Goal: Task Accomplishment & Management: Use online tool/utility

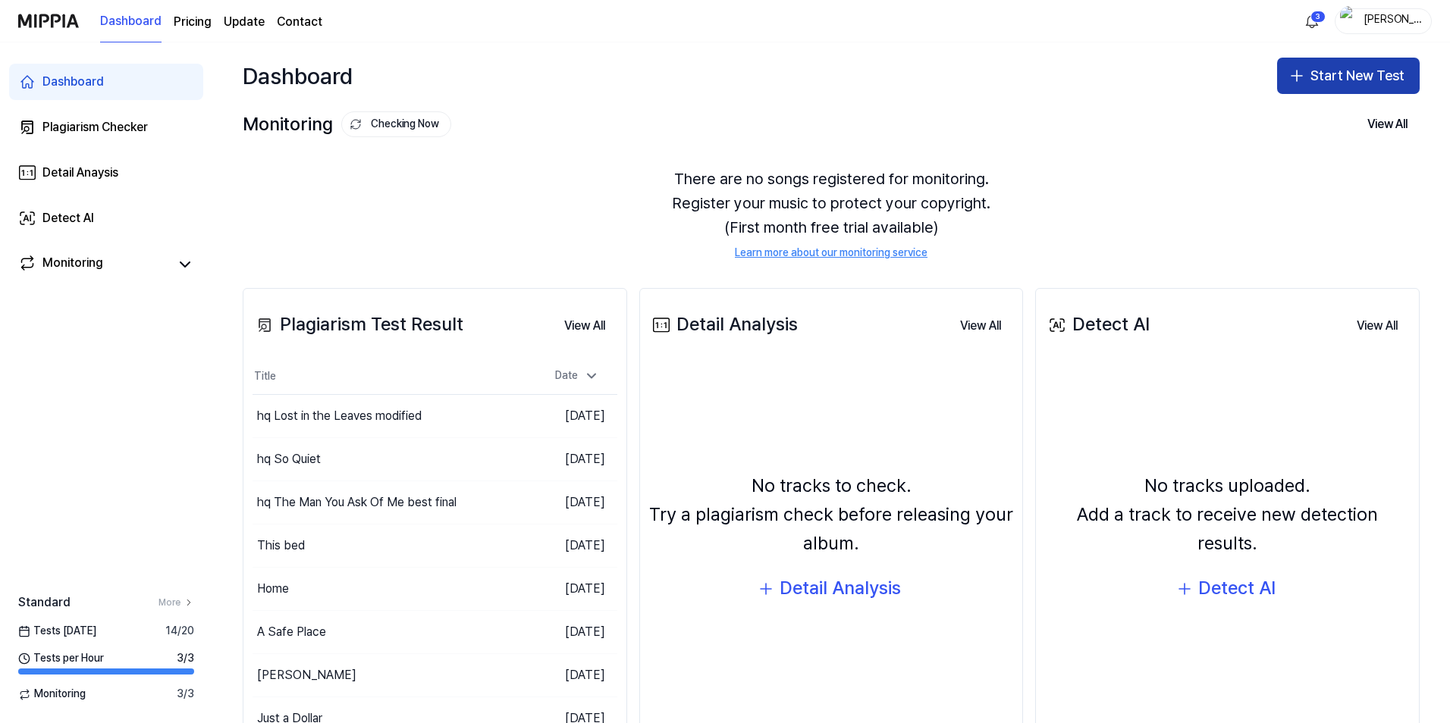
click at [1341, 71] on button "Start New Test" at bounding box center [1348, 76] width 143 height 36
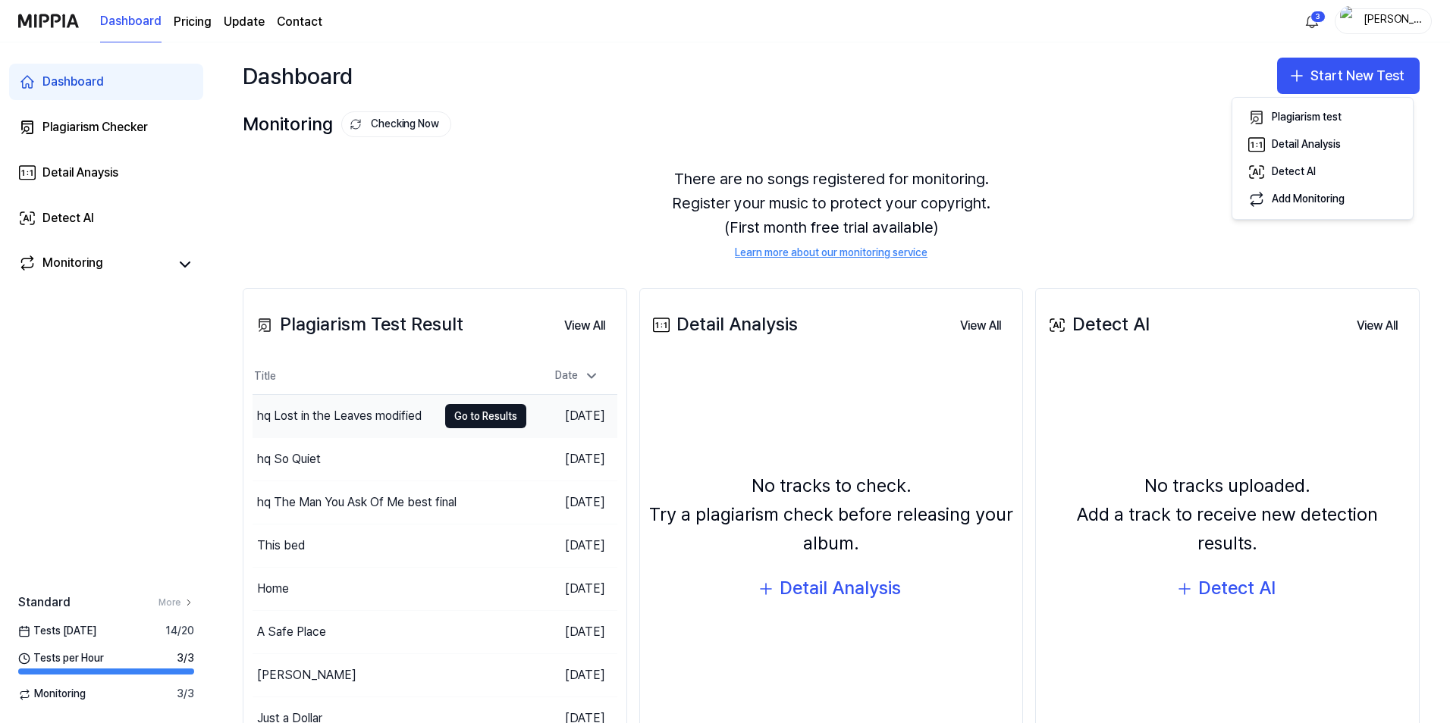
click at [362, 416] on div "hq Lost in the Leaves modified" at bounding box center [339, 416] width 165 height 18
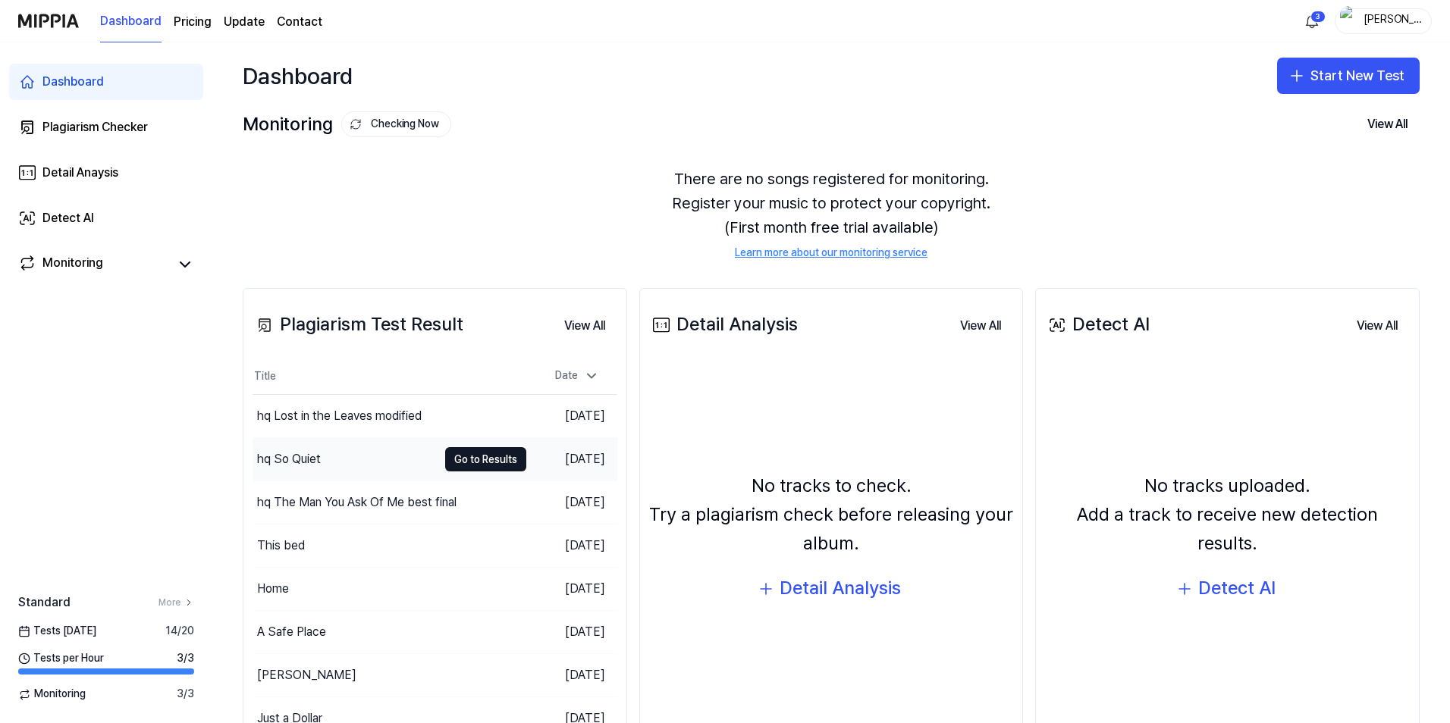
click at [313, 461] on div "hq So Quiet" at bounding box center [289, 459] width 64 height 18
click at [1344, 69] on button "Start New Test" at bounding box center [1348, 76] width 143 height 36
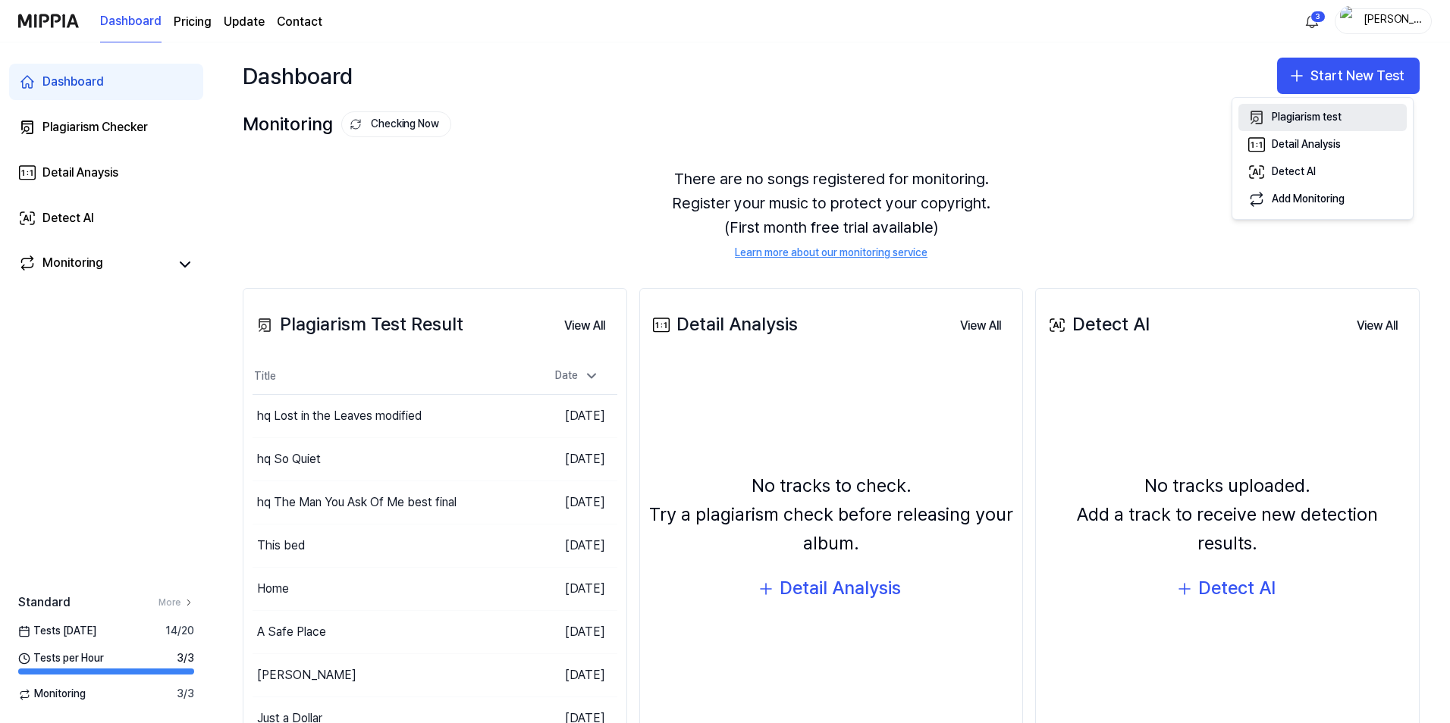
click at [1322, 119] on div "Plagiarism test" at bounding box center [1307, 117] width 70 height 15
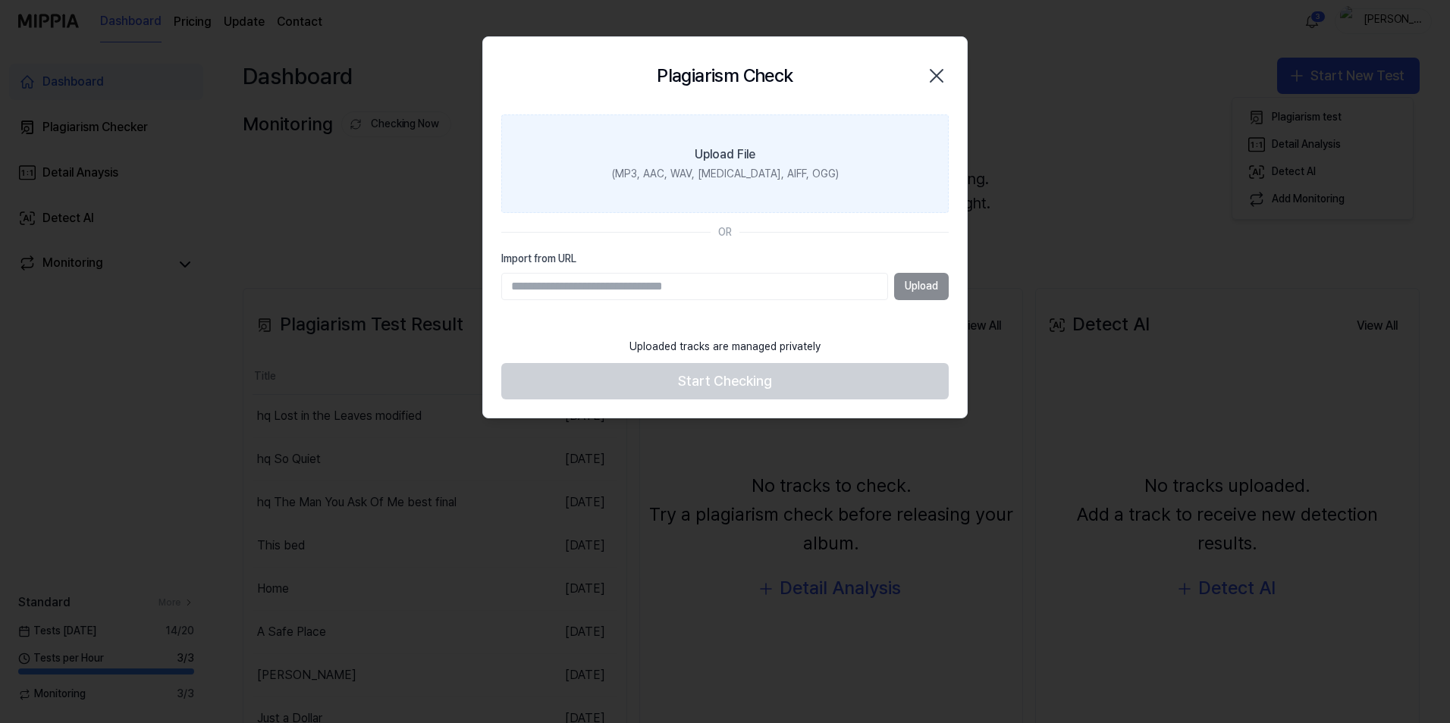
click at [717, 164] on div "Upload File" at bounding box center [725, 155] width 61 height 18
click at [0, 0] on input "Upload File (MP3, AAC, WAV, [MEDICAL_DATA], AIFF, OGG)" at bounding box center [0, 0] width 0 height 0
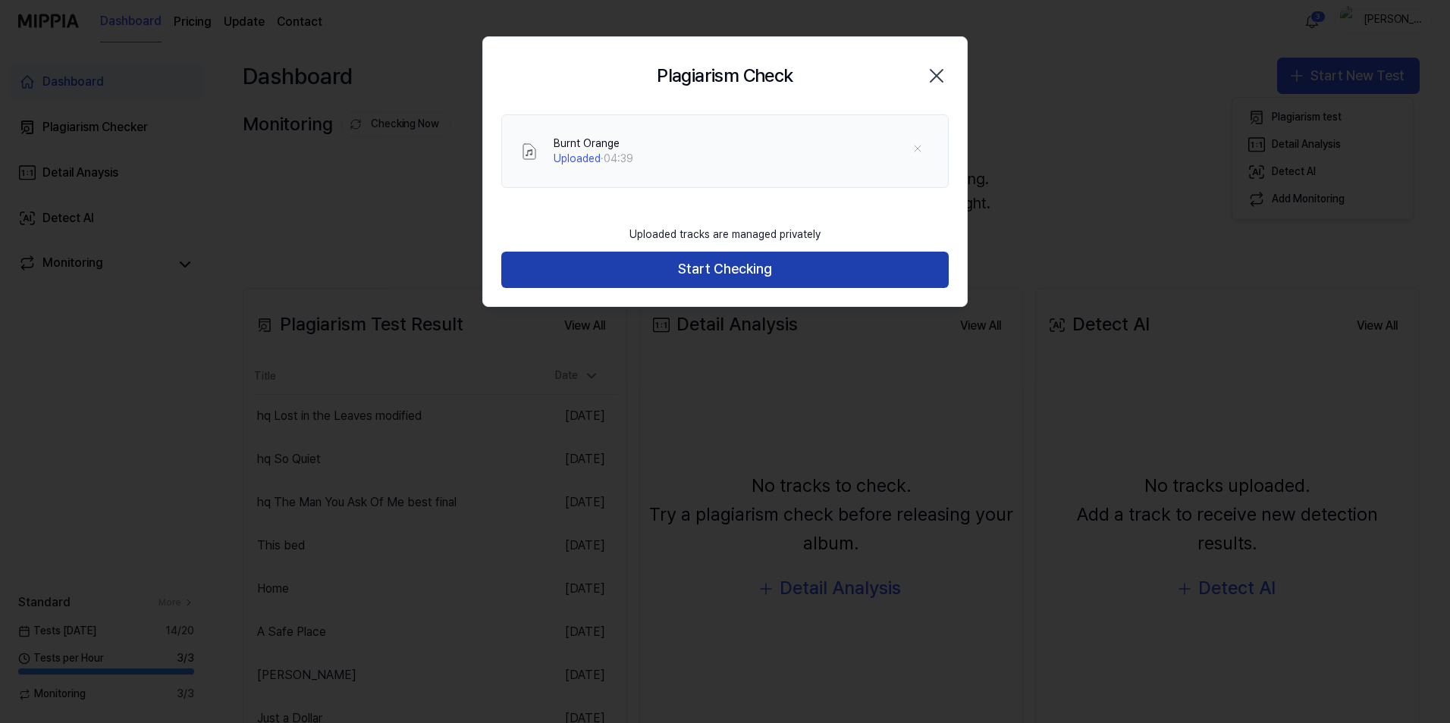
click at [731, 265] on button "Start Checking" at bounding box center [724, 270] width 447 height 36
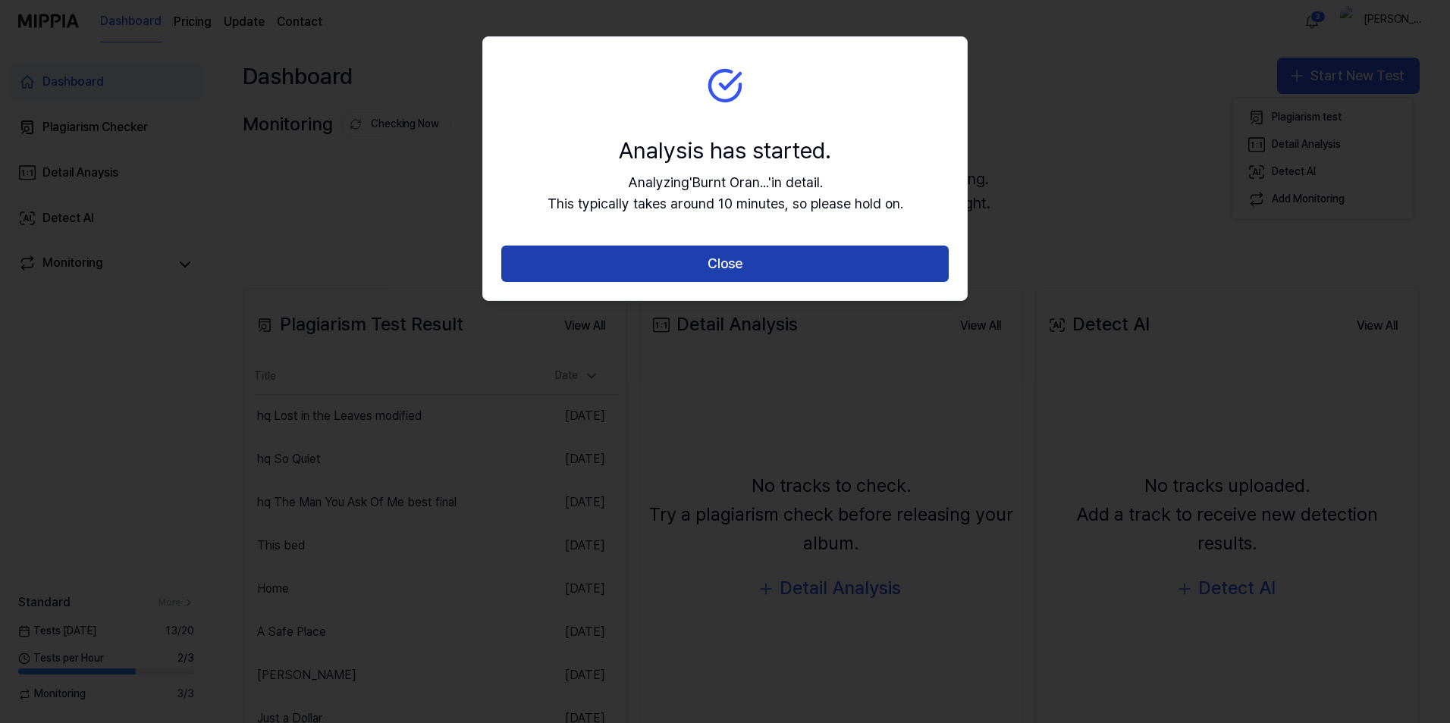
click at [757, 272] on button "Close" at bounding box center [724, 264] width 447 height 36
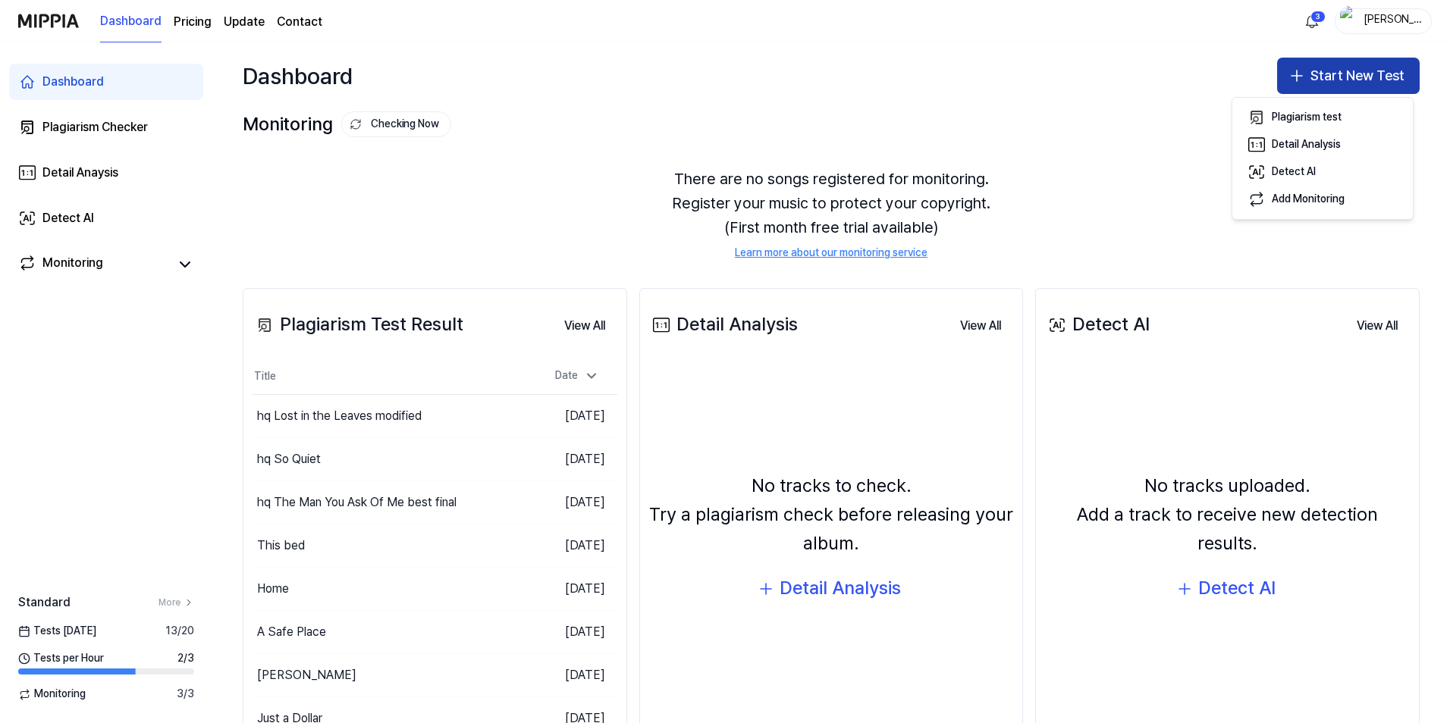
click at [1319, 72] on button "Start New Test" at bounding box center [1348, 76] width 143 height 36
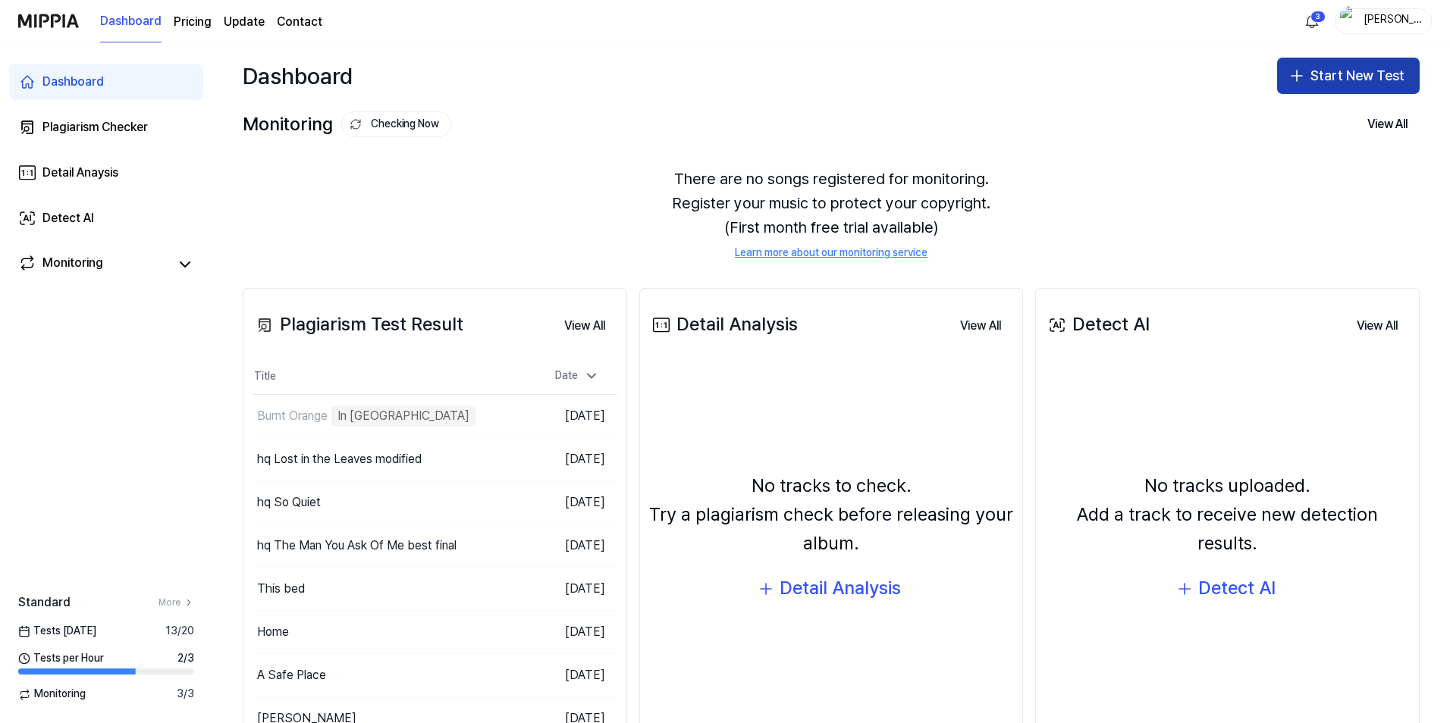
click at [1362, 74] on button "Start New Test" at bounding box center [1348, 76] width 143 height 36
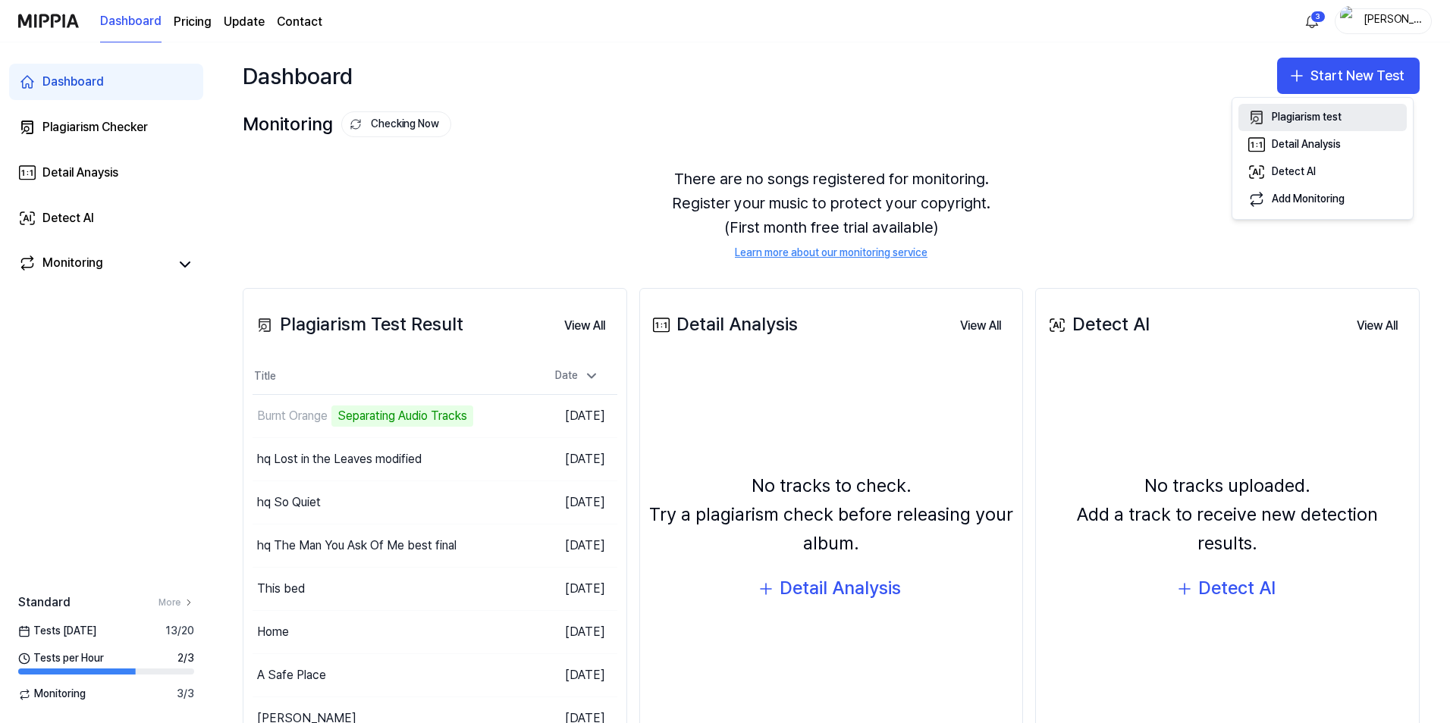
click at [1316, 112] on div "Plagiarism test" at bounding box center [1307, 117] width 70 height 15
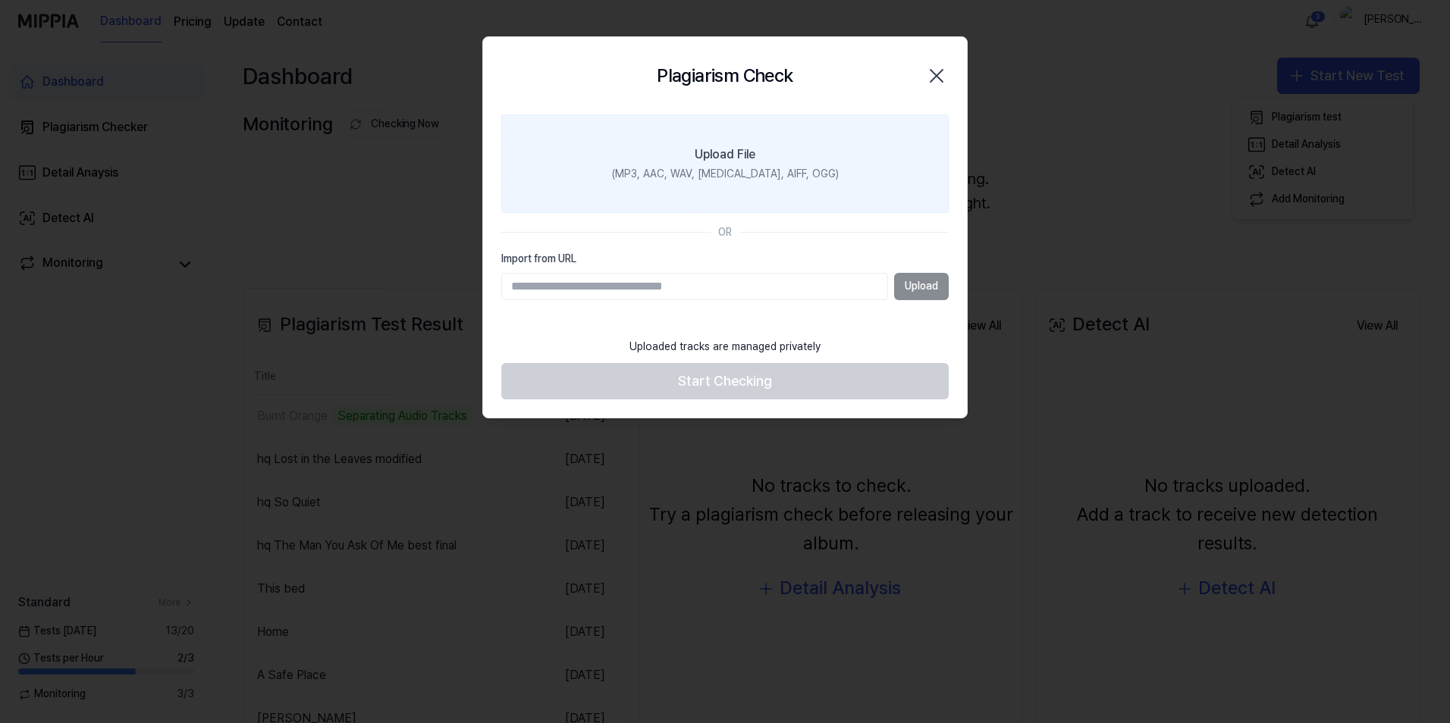
click at [752, 168] on div "(MP3, AAC, WAV, [MEDICAL_DATA], AIFF, OGG)" at bounding box center [725, 174] width 227 height 15
click at [0, 0] on input "Upload File (MP3, AAC, WAV, [MEDICAL_DATA], AIFF, OGG)" at bounding box center [0, 0] width 0 height 0
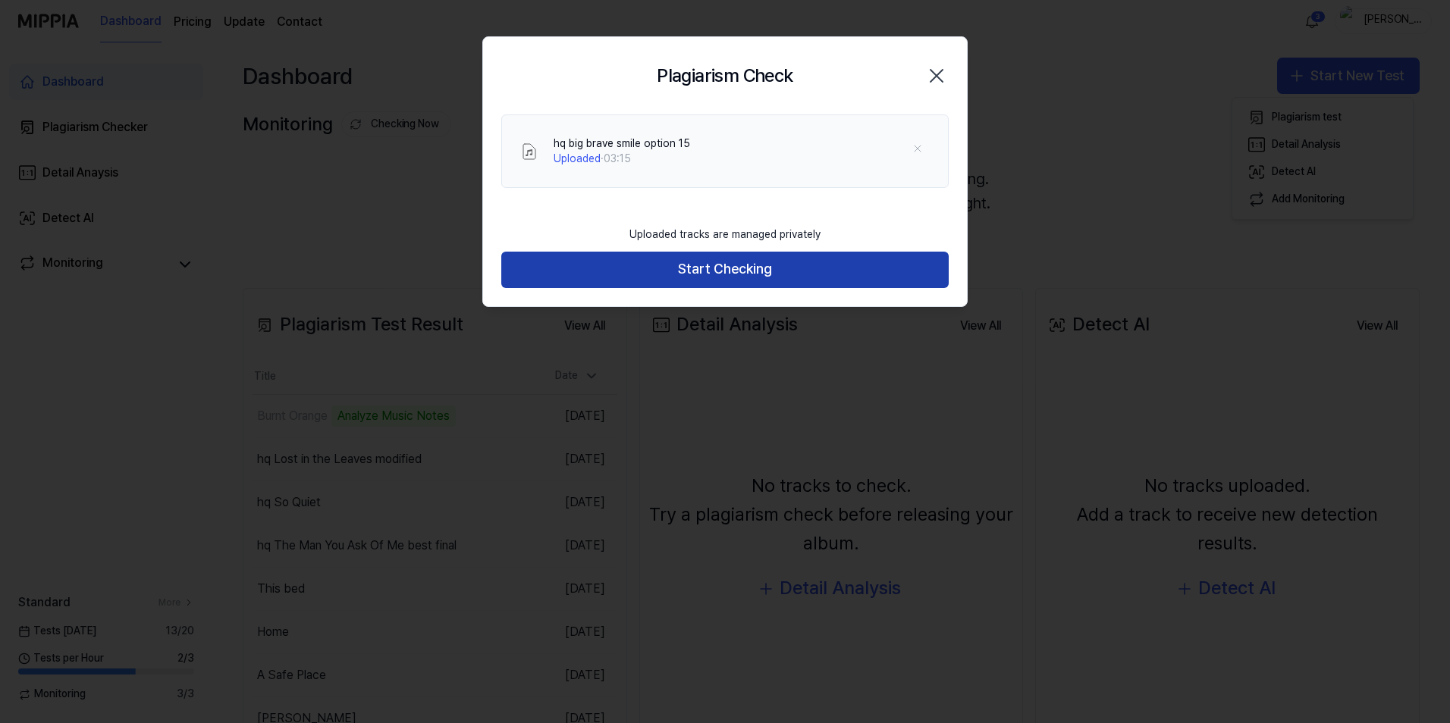
click at [763, 280] on button "Start Checking" at bounding box center [724, 270] width 447 height 36
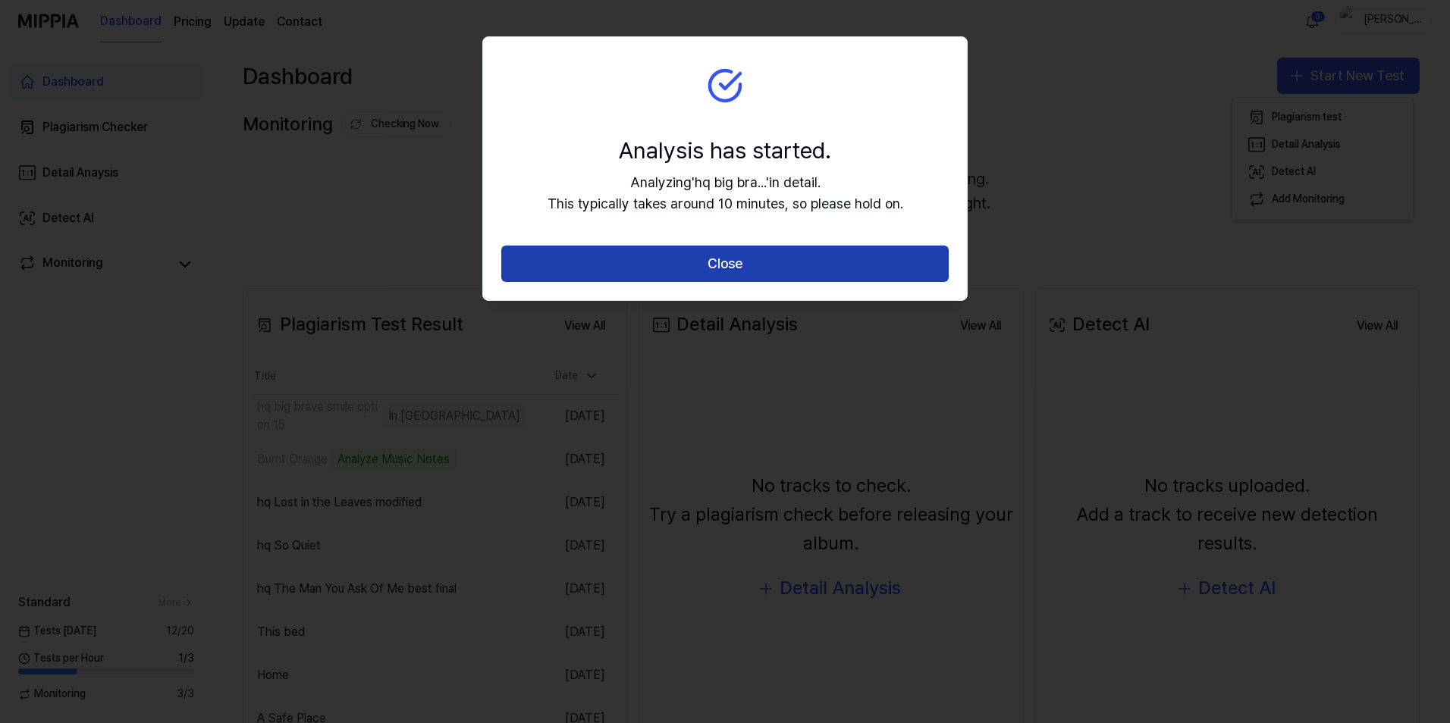
click at [763, 264] on button "Close" at bounding box center [724, 264] width 447 height 36
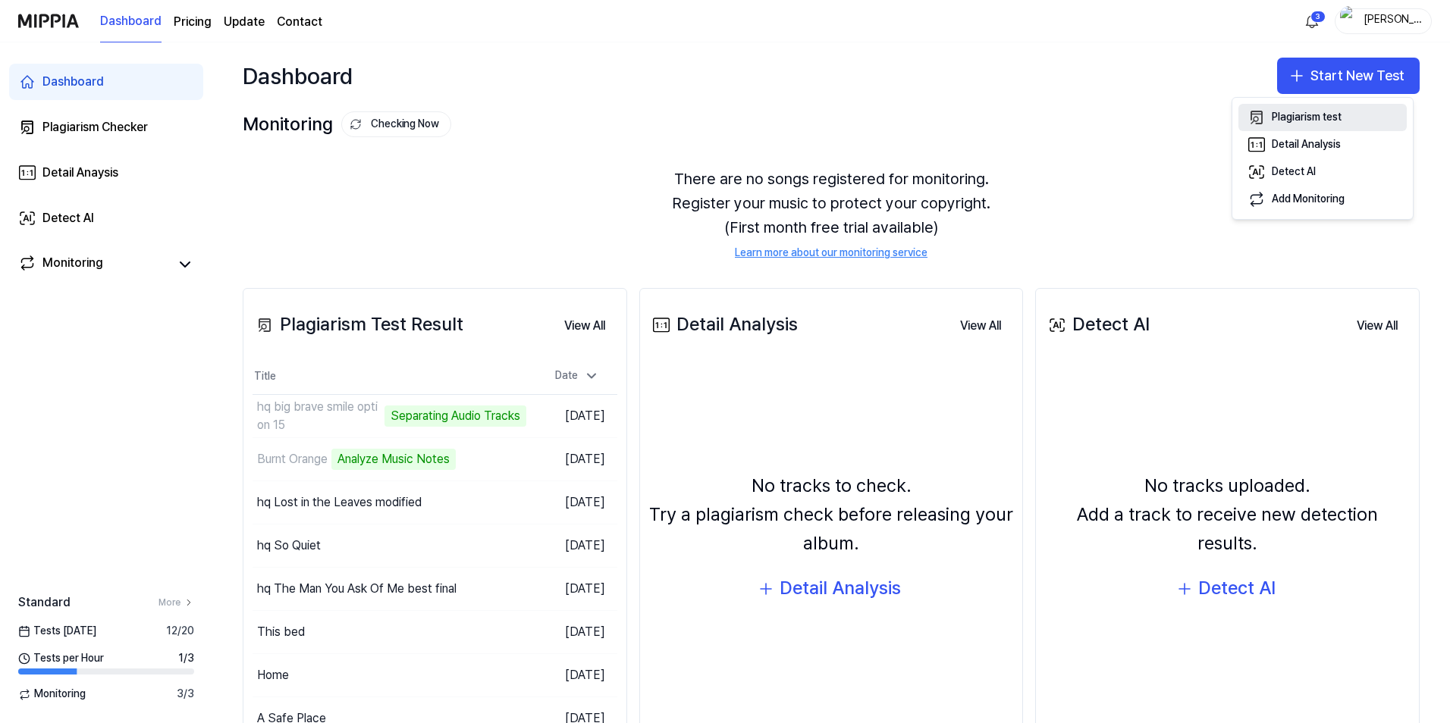
click at [1316, 112] on div "Plagiarism test" at bounding box center [1307, 117] width 70 height 15
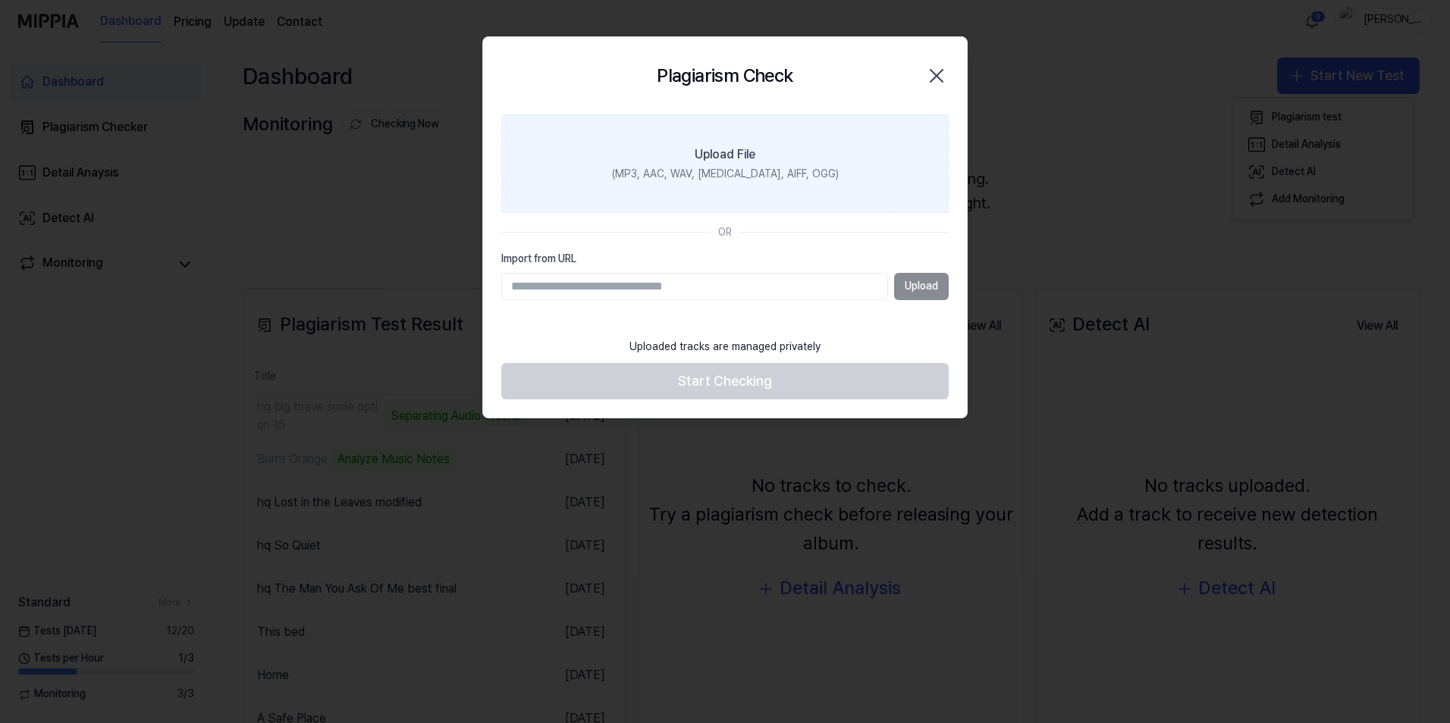
click at [762, 164] on label "Upload File (MP3, AAC, WAV, [MEDICAL_DATA], AIFF, OGG)" at bounding box center [724, 163] width 447 height 99
click at [0, 0] on input "Upload File (MP3, AAC, WAV, [MEDICAL_DATA], AIFF, OGG)" at bounding box center [0, 0] width 0 height 0
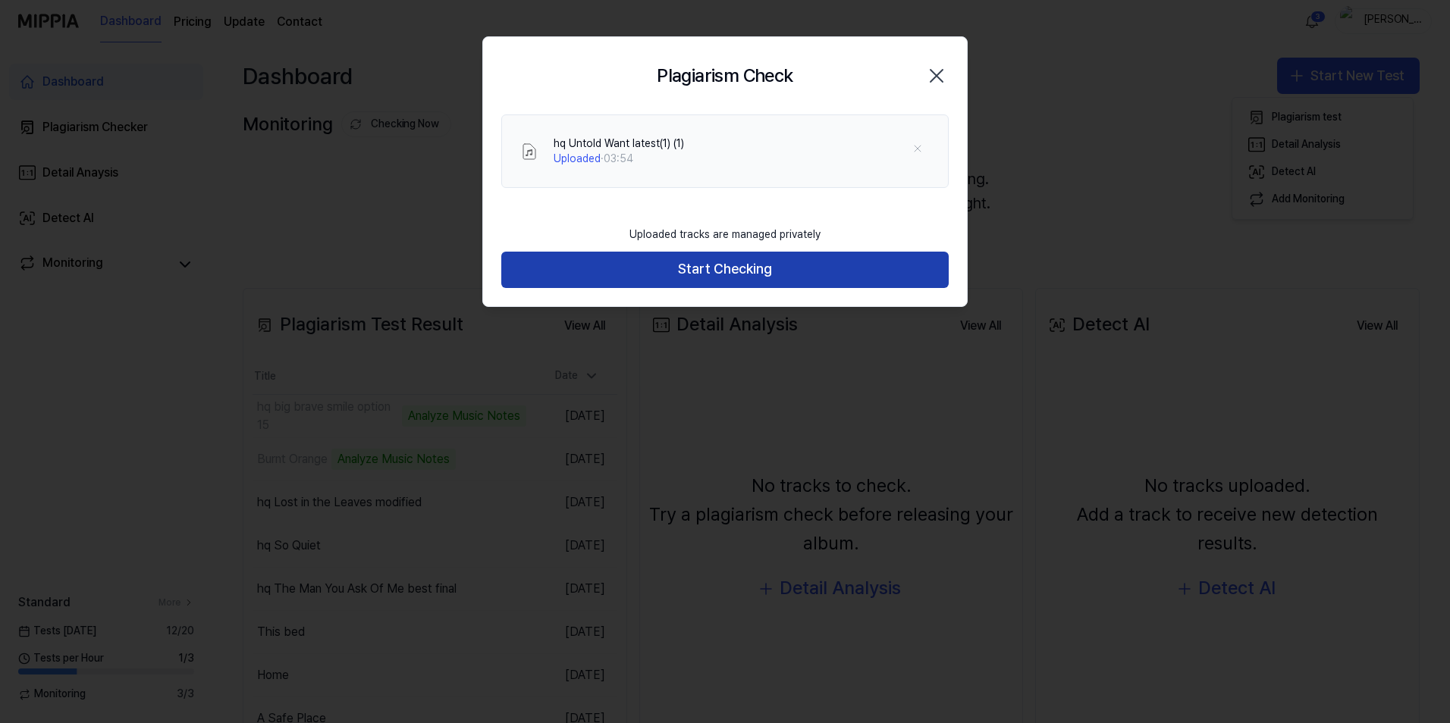
click at [722, 273] on button "Start Checking" at bounding box center [724, 270] width 447 height 36
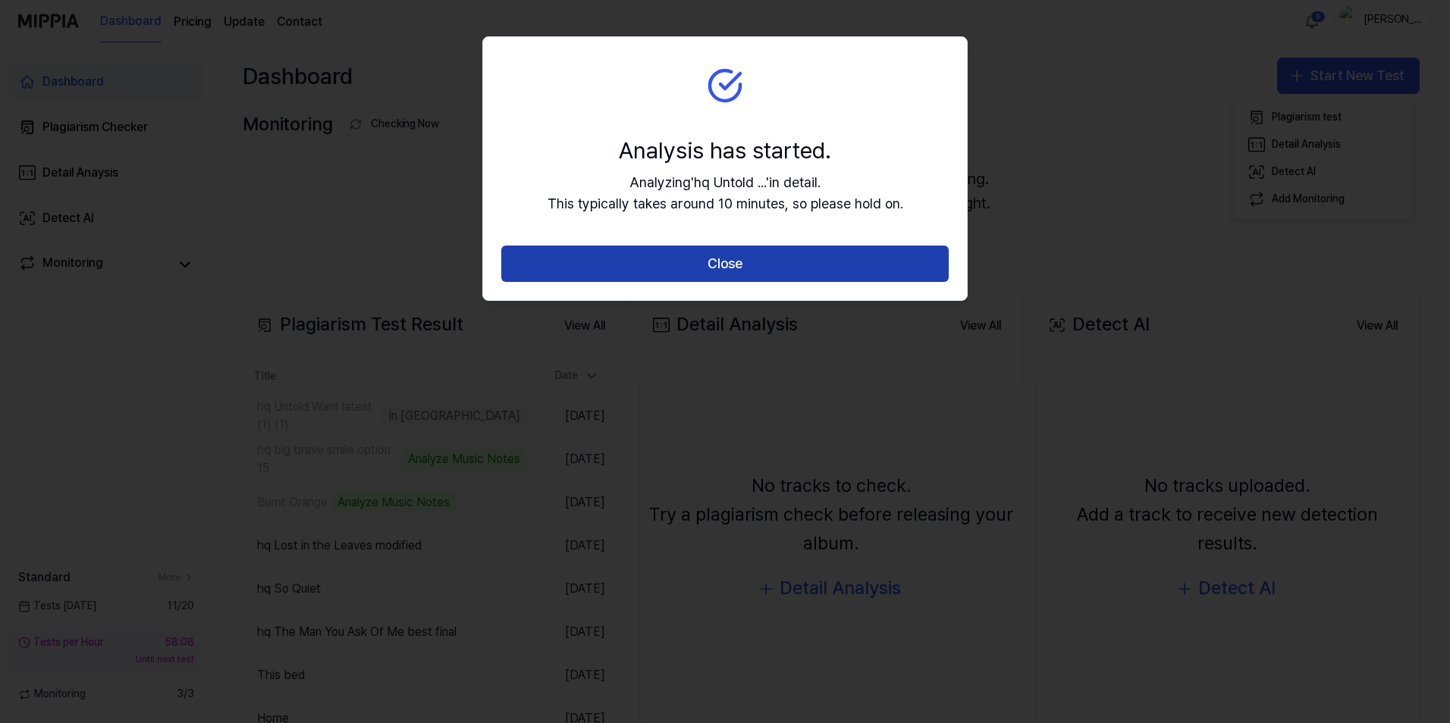
click at [732, 265] on button "Close" at bounding box center [724, 264] width 447 height 36
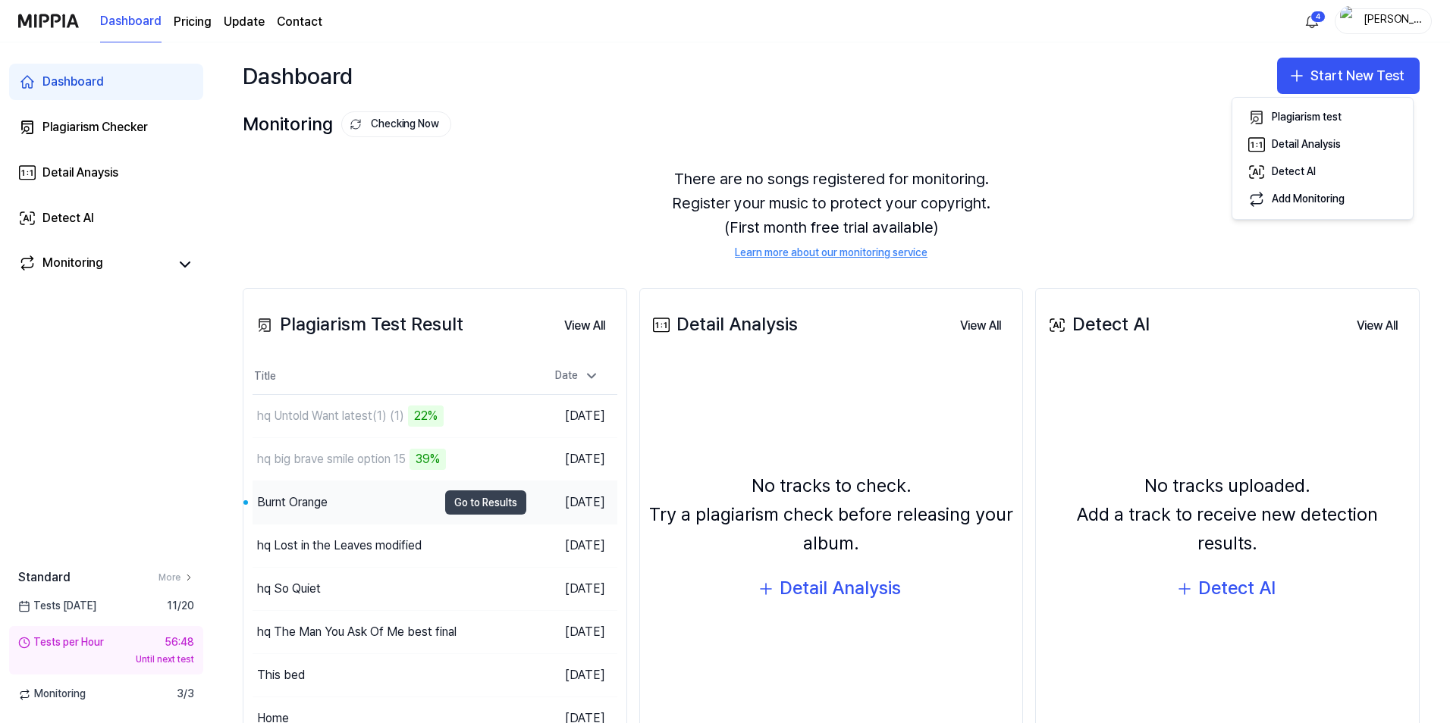
click at [465, 501] on button "Go to Results" at bounding box center [485, 503] width 81 height 24
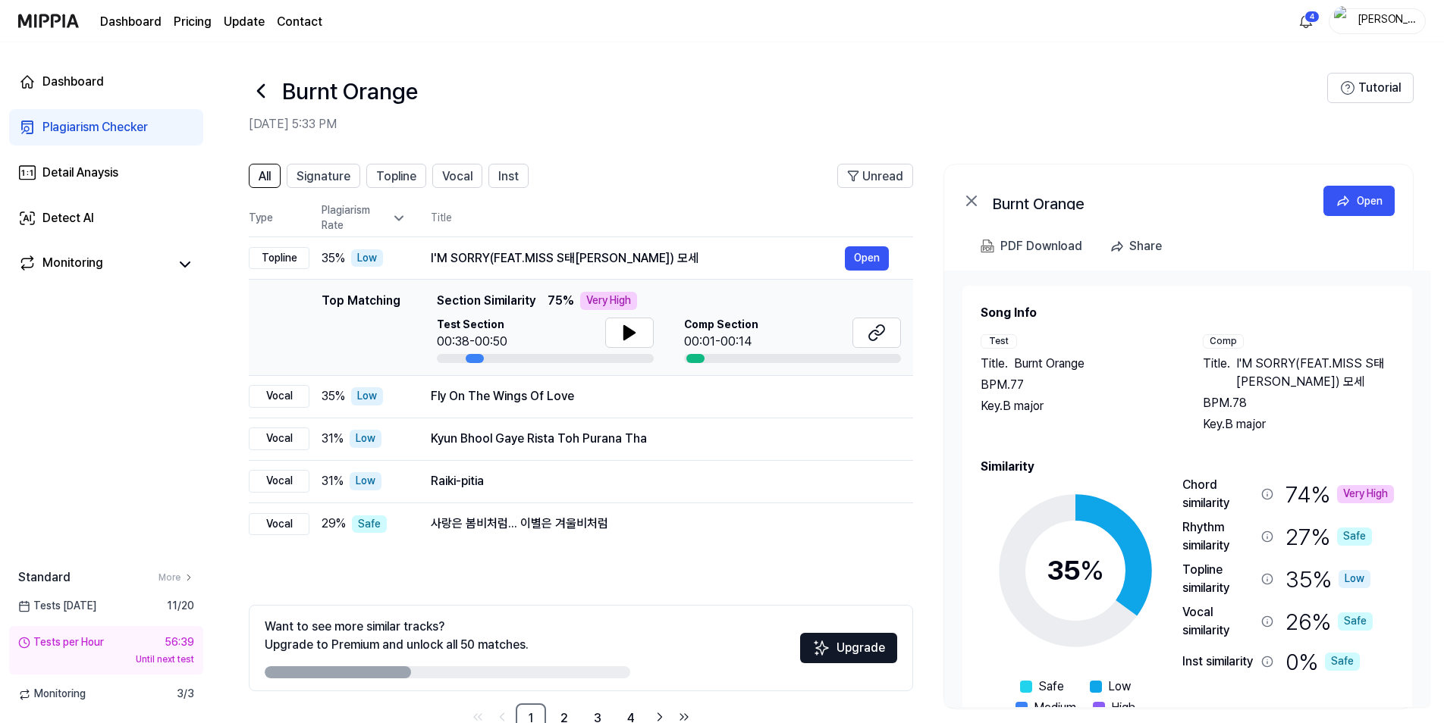
scroll to position [41, 0]
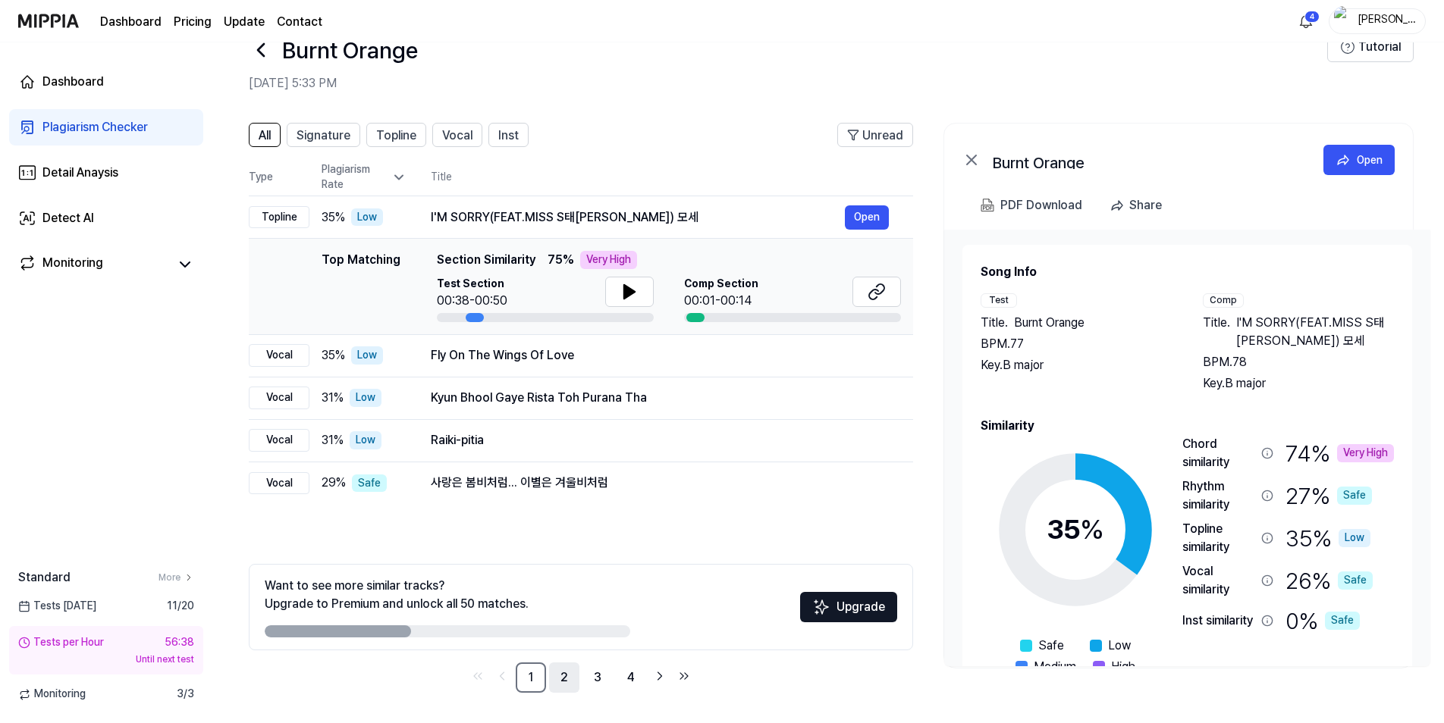
click at [566, 674] on link "2" at bounding box center [564, 678] width 30 height 30
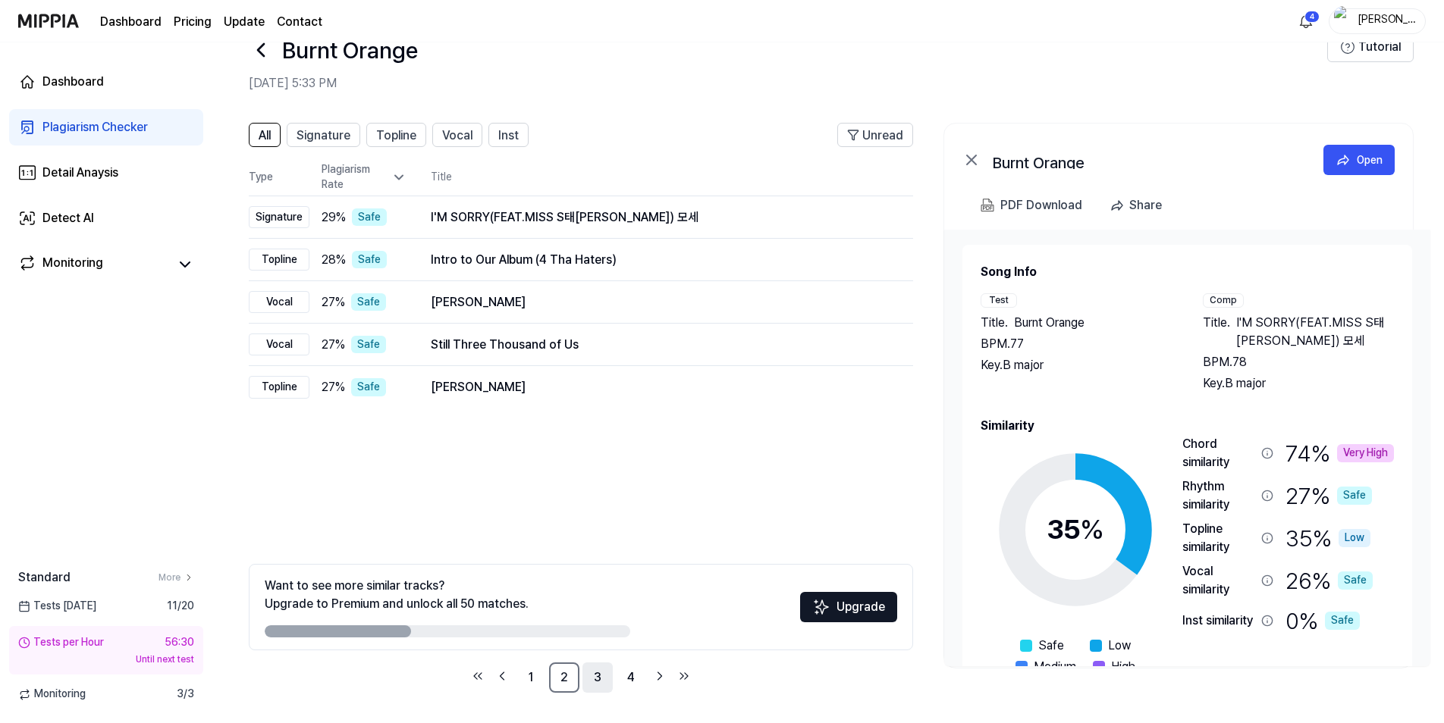
click at [592, 677] on link "3" at bounding box center [597, 678] width 30 height 30
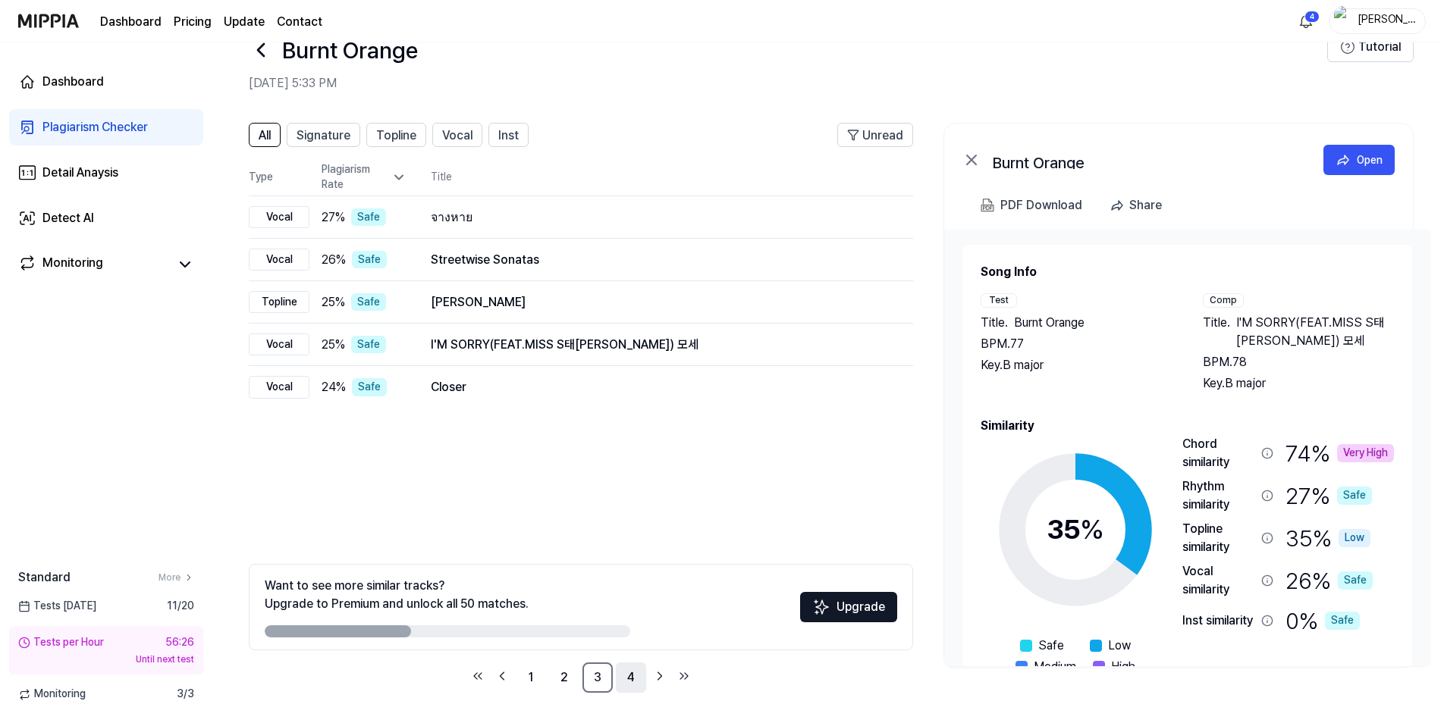
click at [629, 680] on link "4" at bounding box center [631, 678] width 30 height 30
click at [70, 83] on div "Dashboard" at bounding box center [72, 82] width 61 height 18
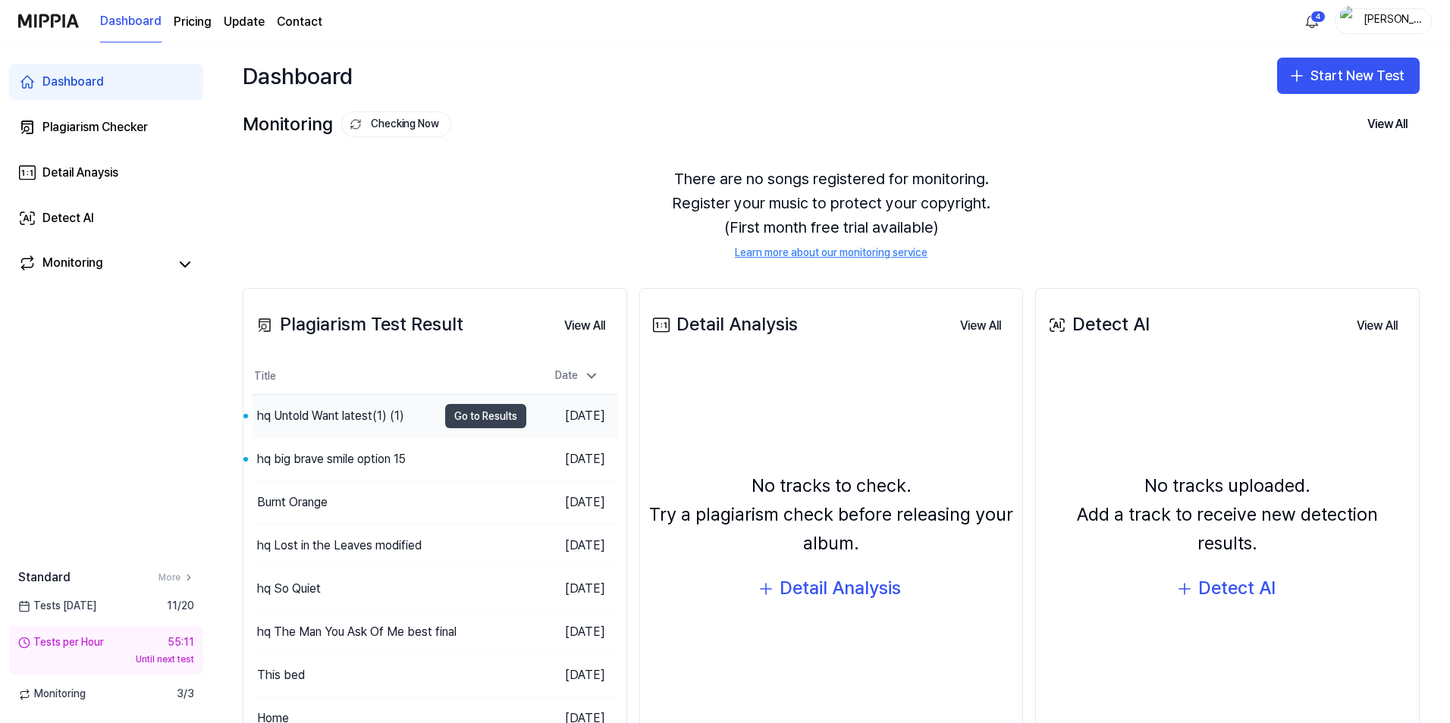
click at [494, 422] on button "Go to Results" at bounding box center [485, 416] width 81 height 24
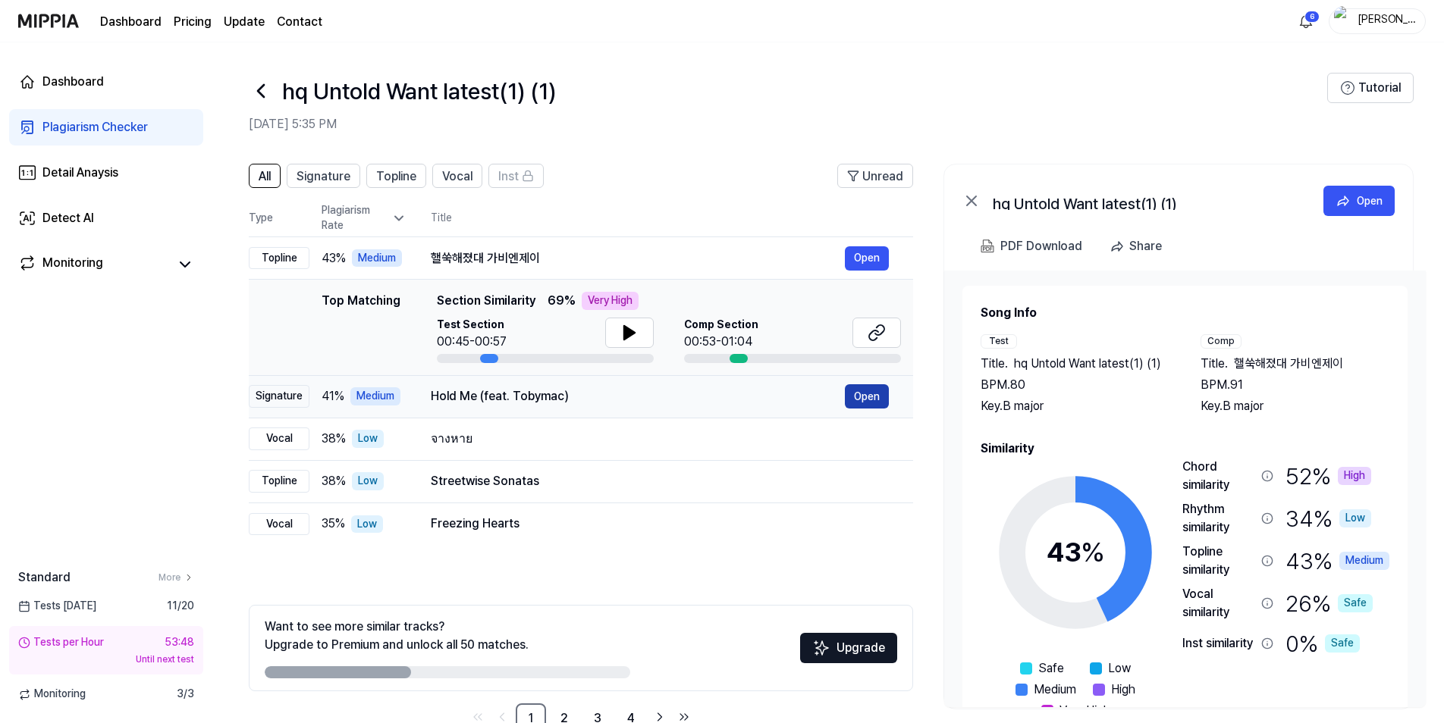
click at [867, 395] on button "Open" at bounding box center [867, 396] width 44 height 24
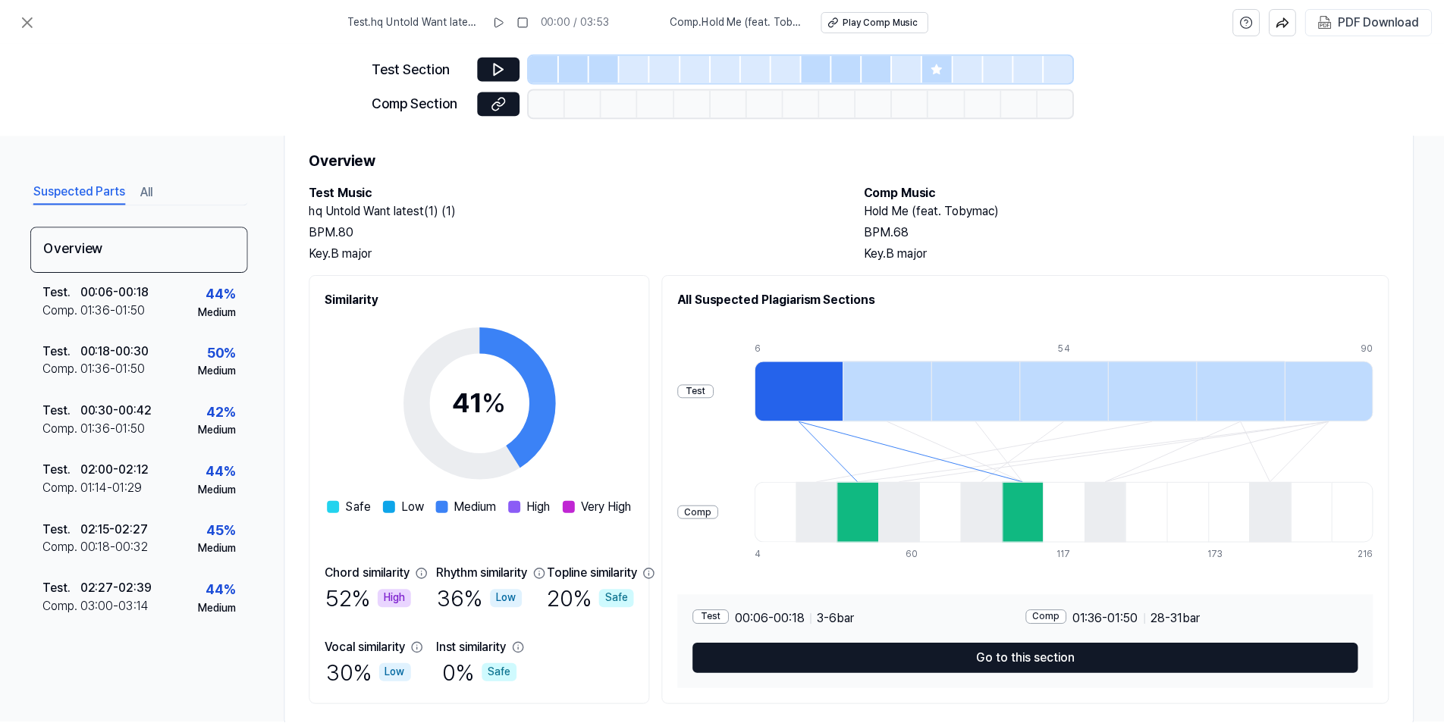
scroll to position [80, 0]
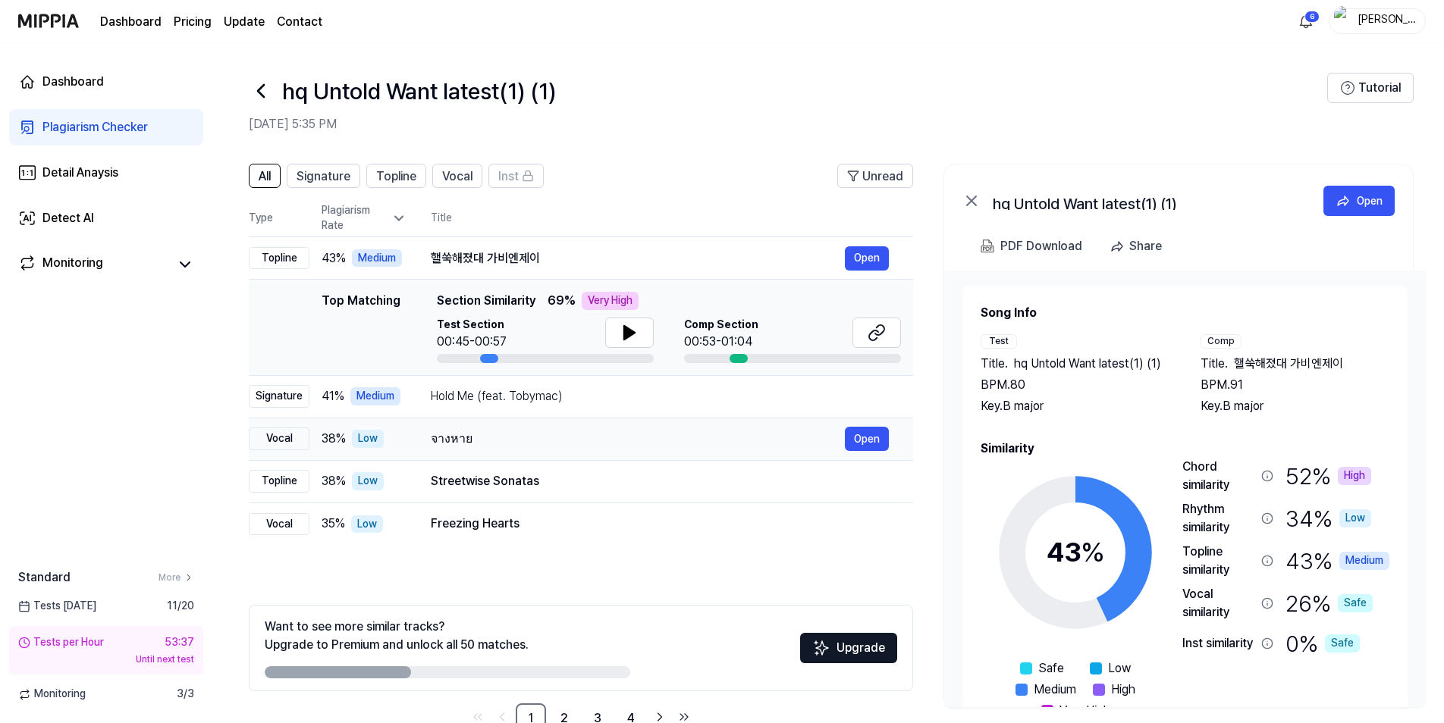
scroll to position [41, 0]
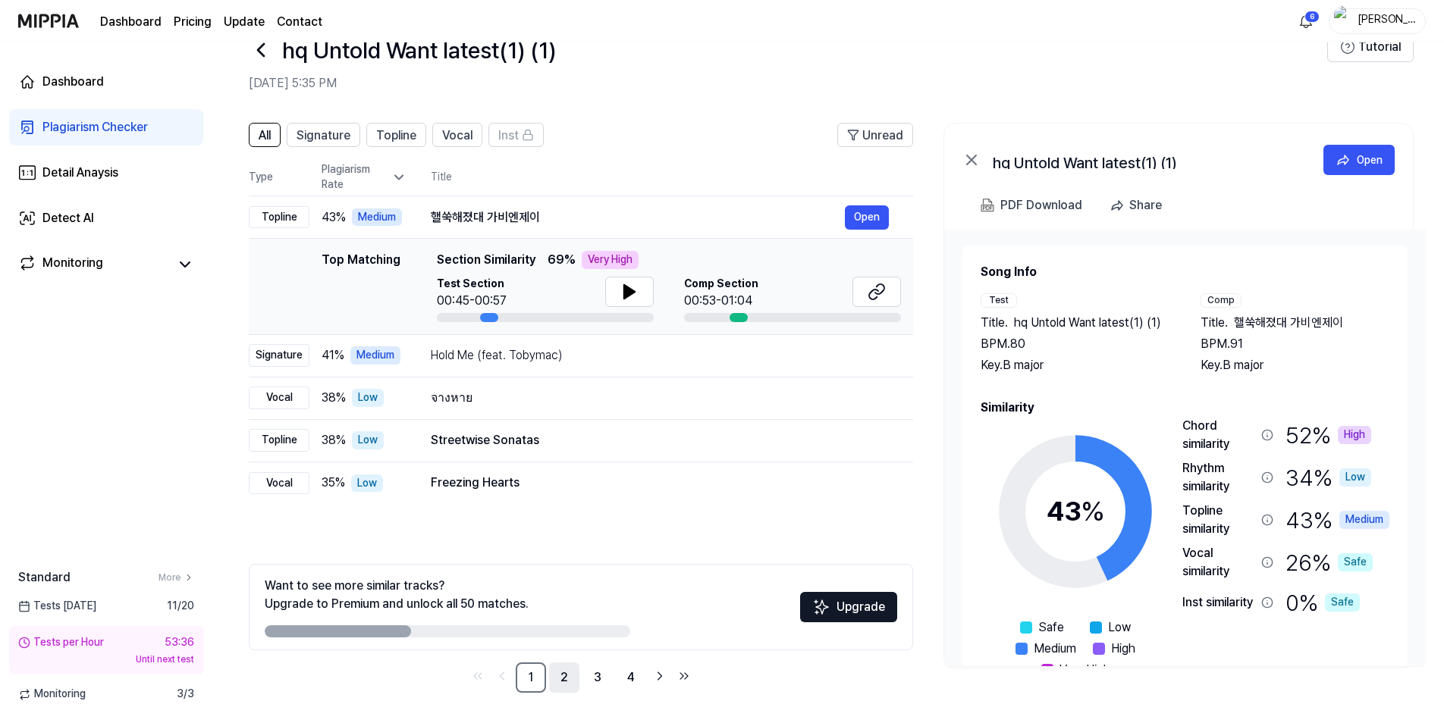
click at [562, 679] on link "2" at bounding box center [564, 678] width 30 height 30
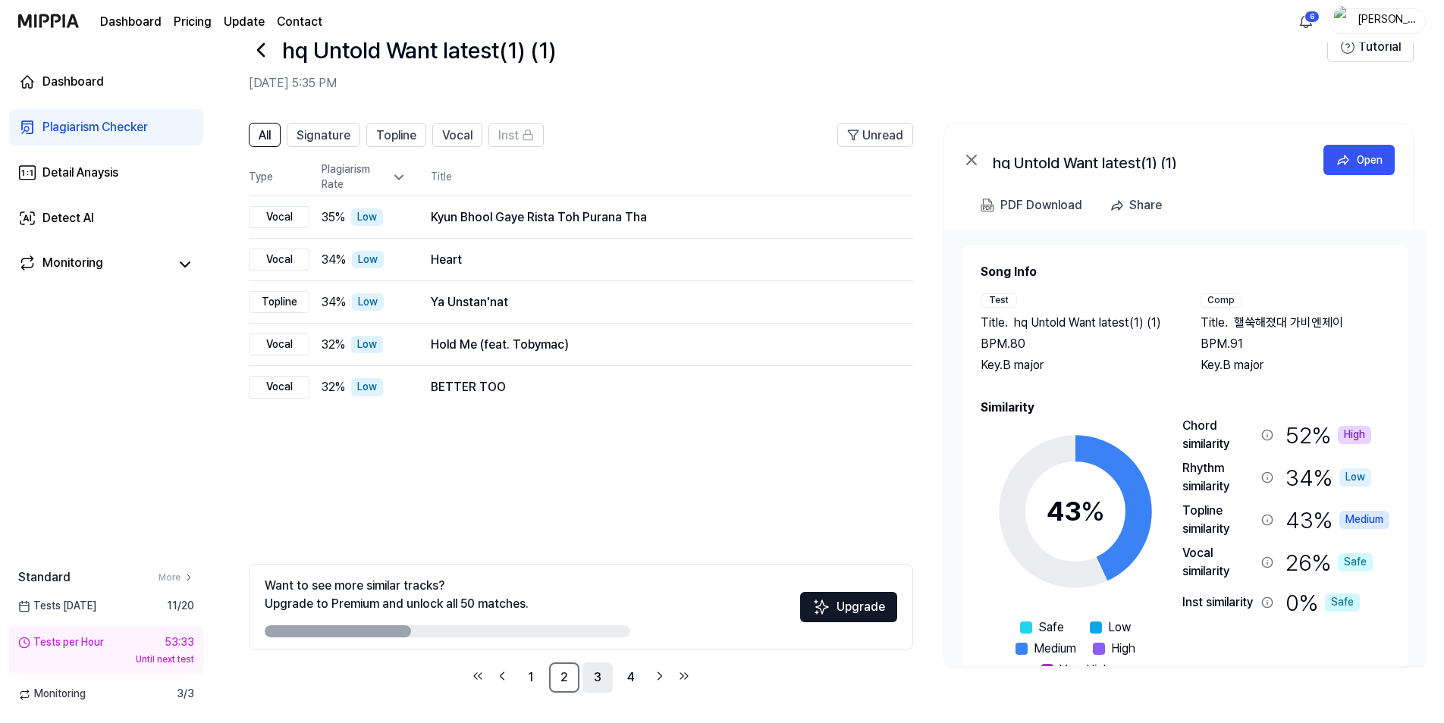
click at [593, 671] on link "3" at bounding box center [597, 678] width 30 height 30
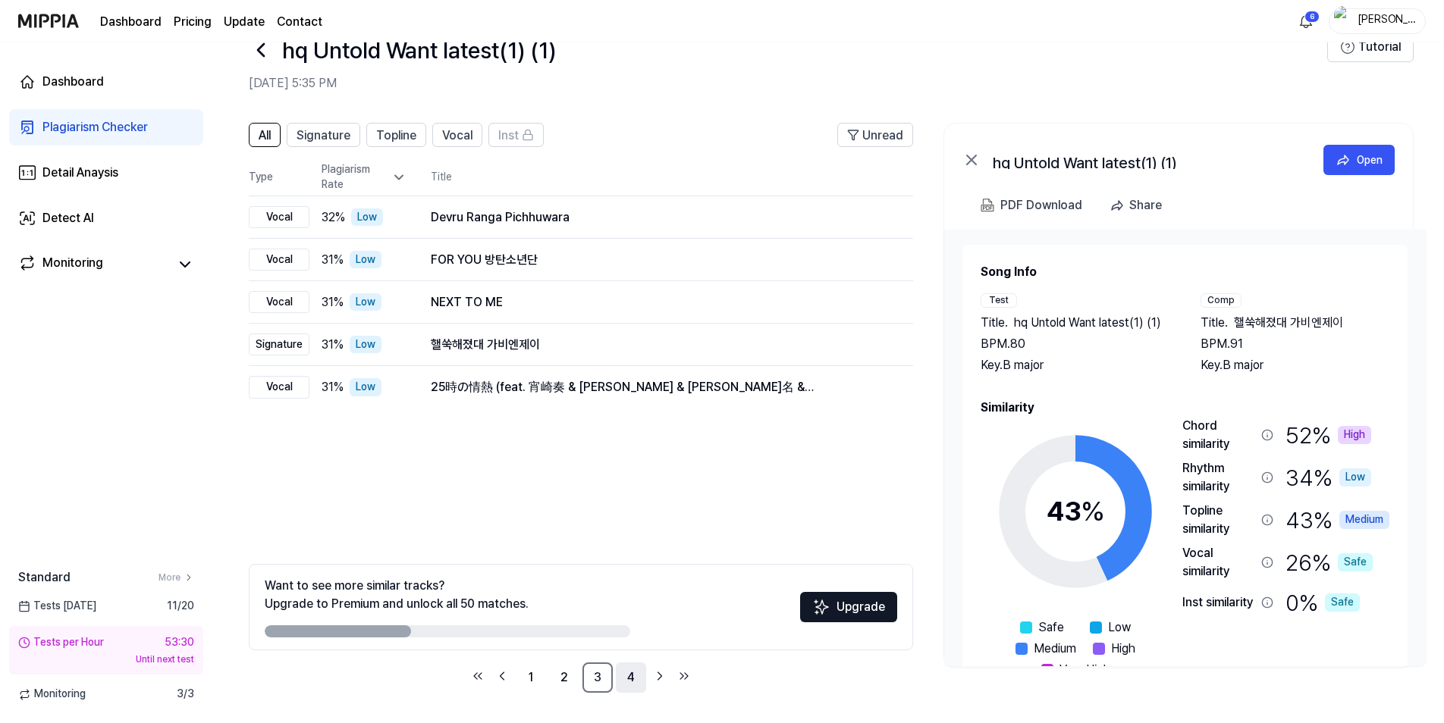
click at [626, 677] on link "4" at bounding box center [631, 678] width 30 height 30
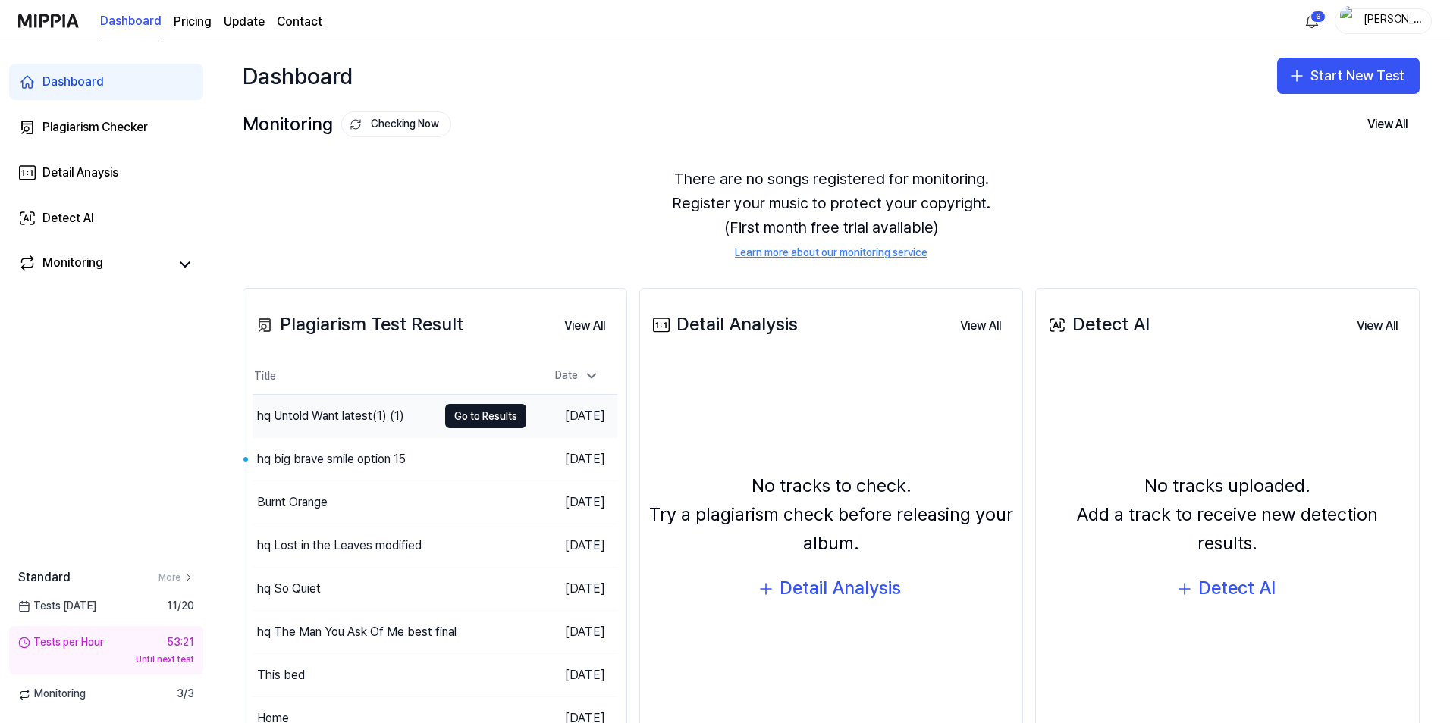
click at [332, 412] on div "hq Untold Want latest(1) (1)" at bounding box center [330, 416] width 147 height 18
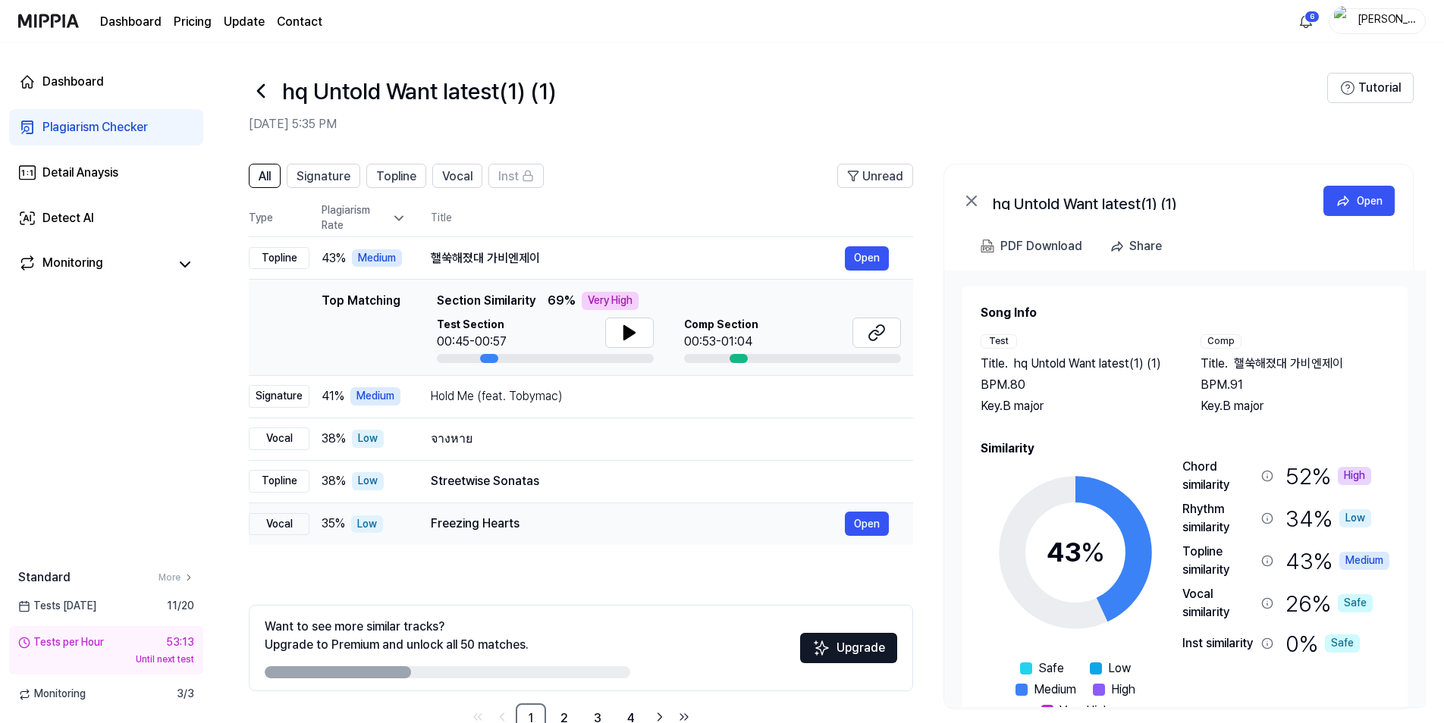
scroll to position [41, 0]
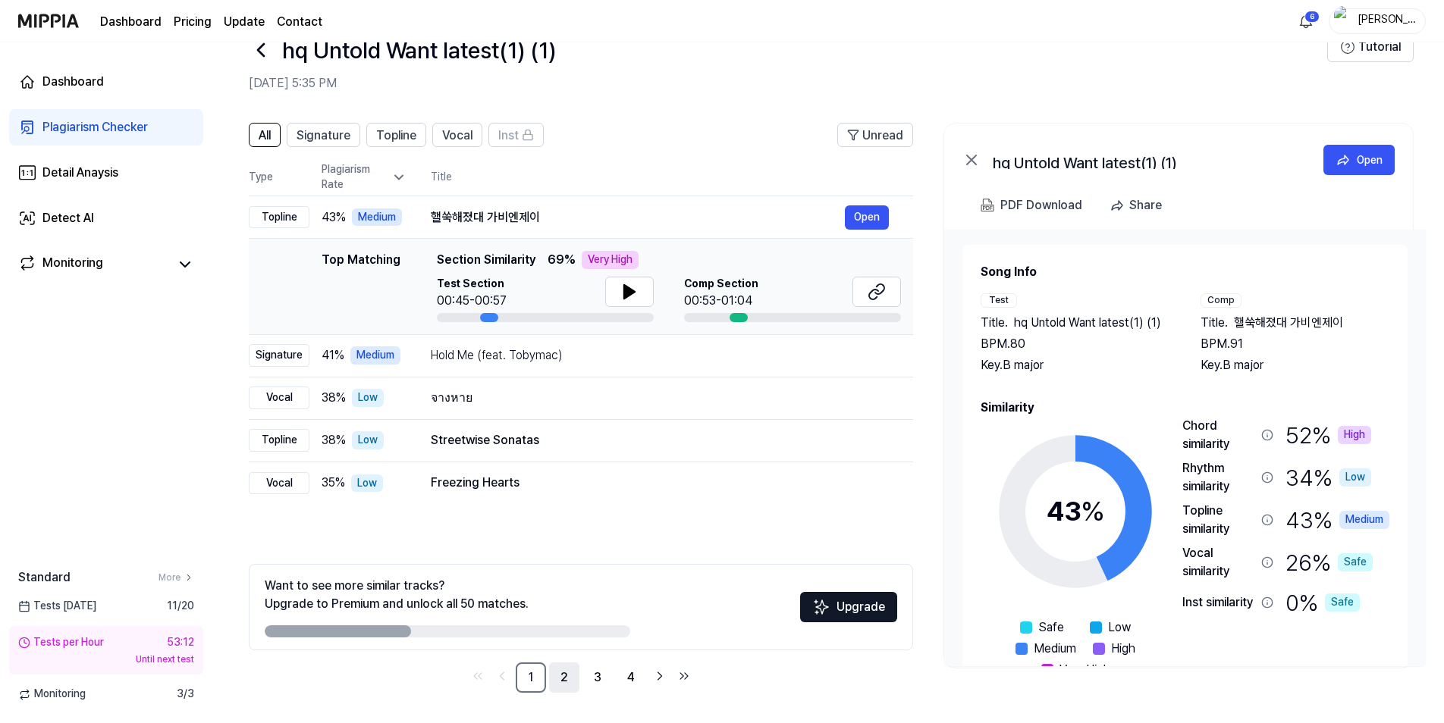
click at [557, 679] on link "2" at bounding box center [564, 678] width 30 height 30
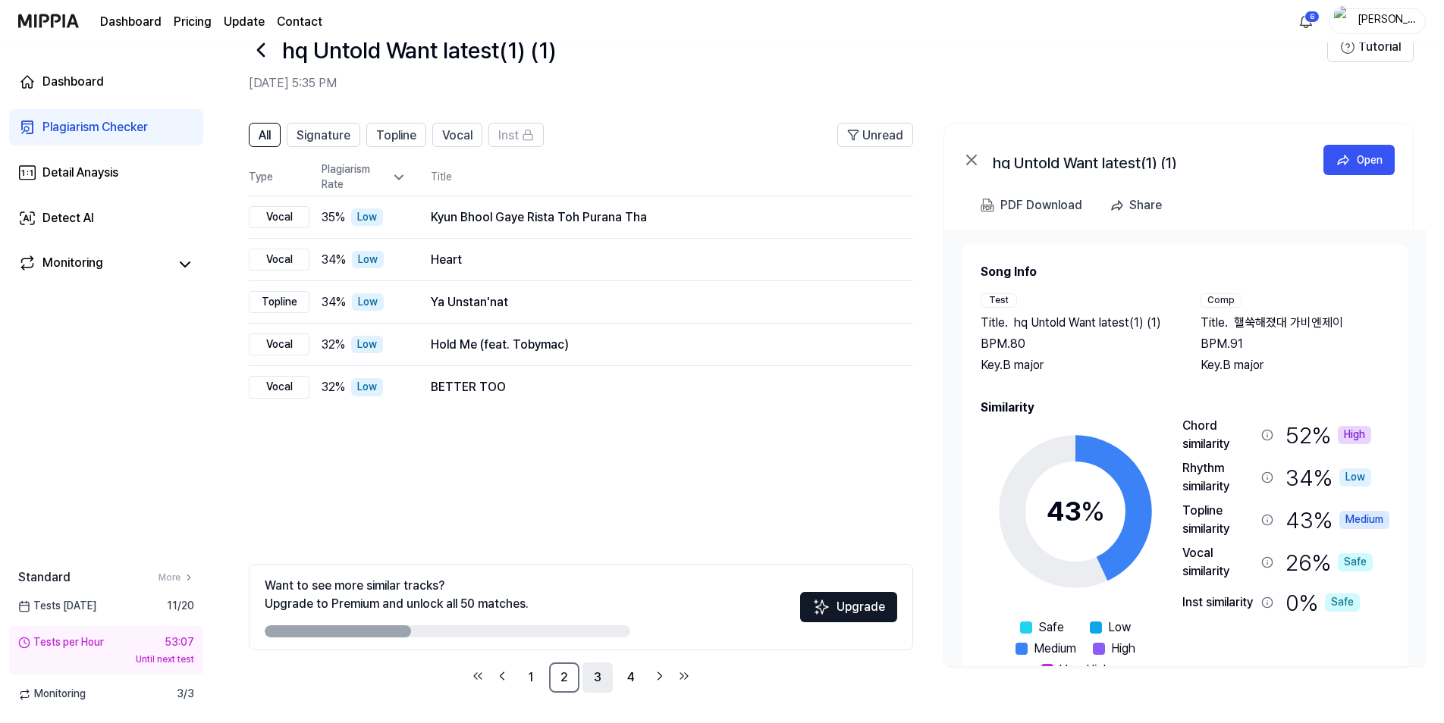
click at [594, 685] on link "3" at bounding box center [597, 678] width 30 height 30
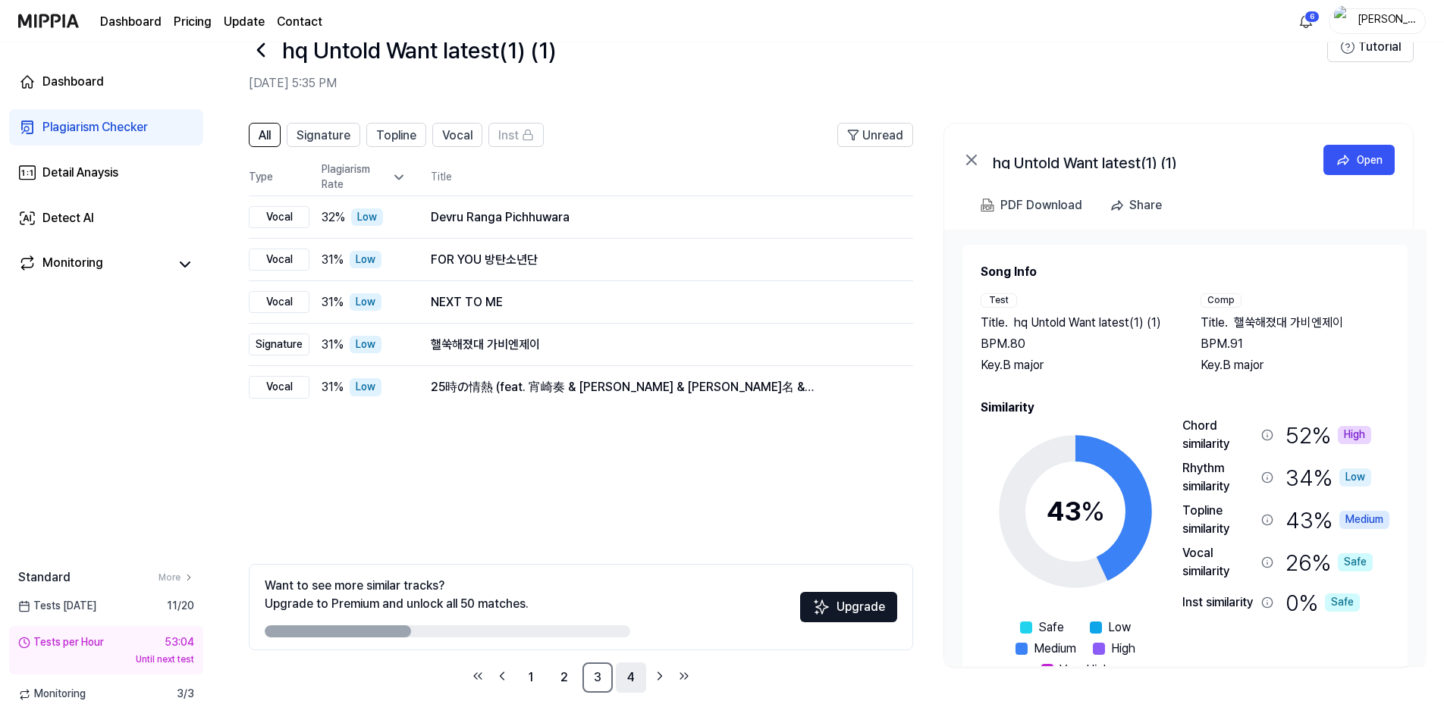
click at [629, 677] on link "4" at bounding box center [631, 678] width 30 height 30
